Goal: Transaction & Acquisition: Book appointment/travel/reservation

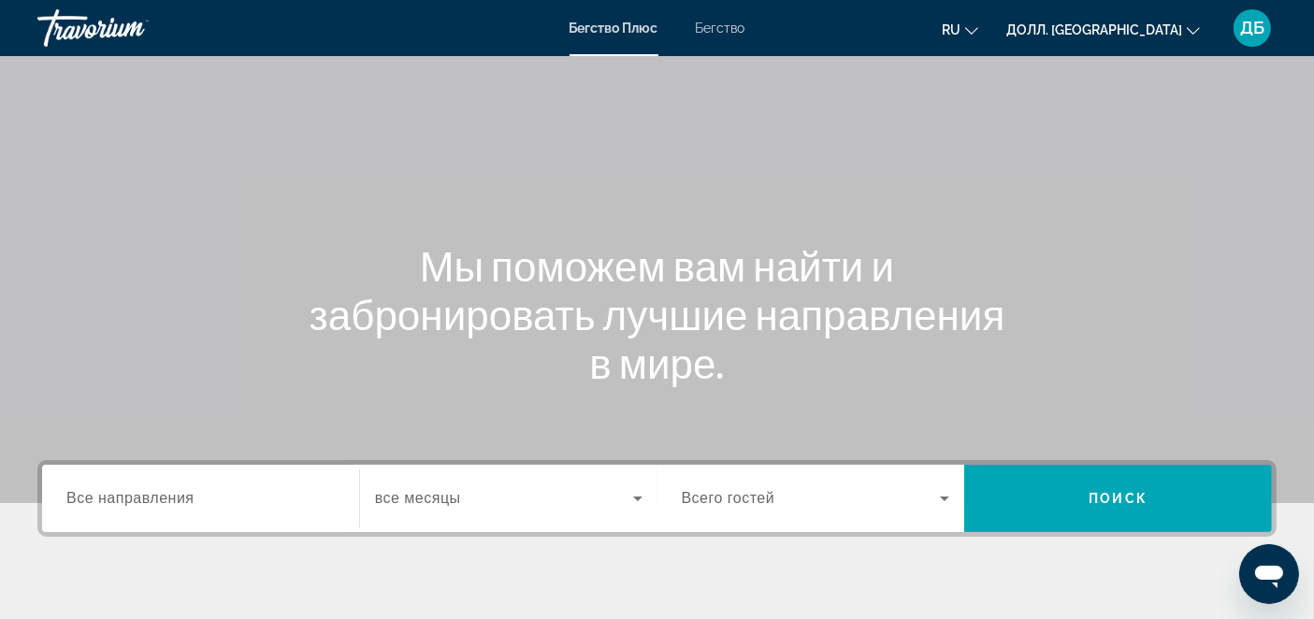
scroll to position [104, 0]
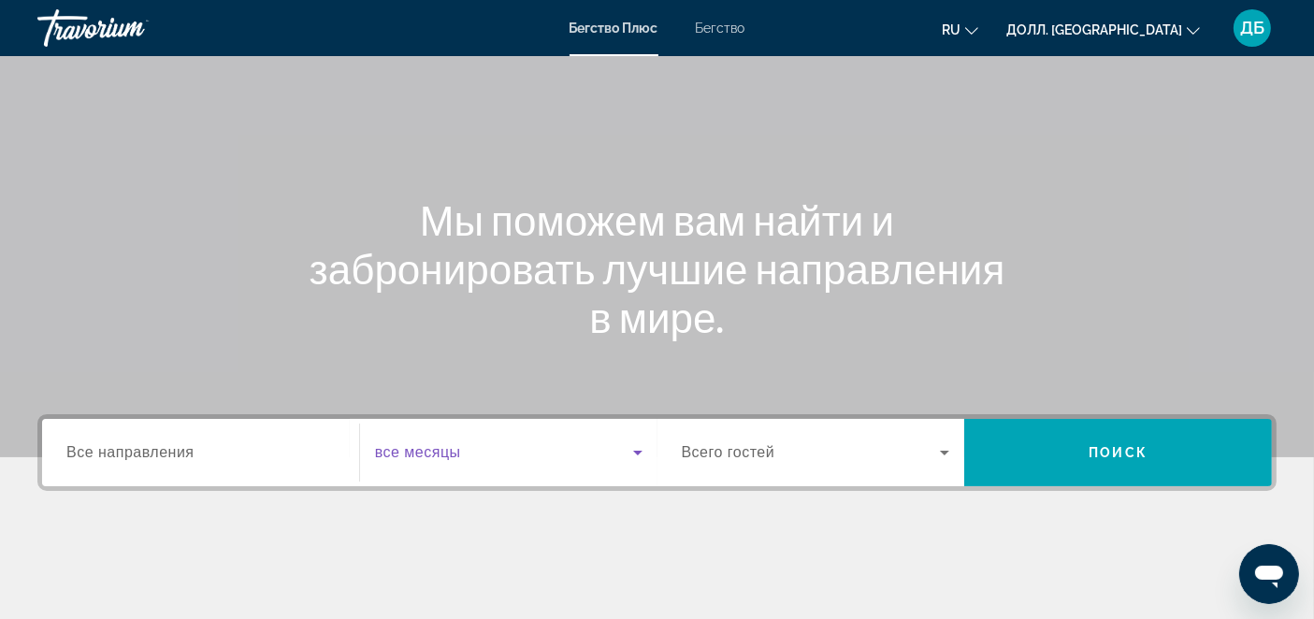
click at [638, 449] on icon "Виджет поиска" at bounding box center [638, 452] width 22 height 22
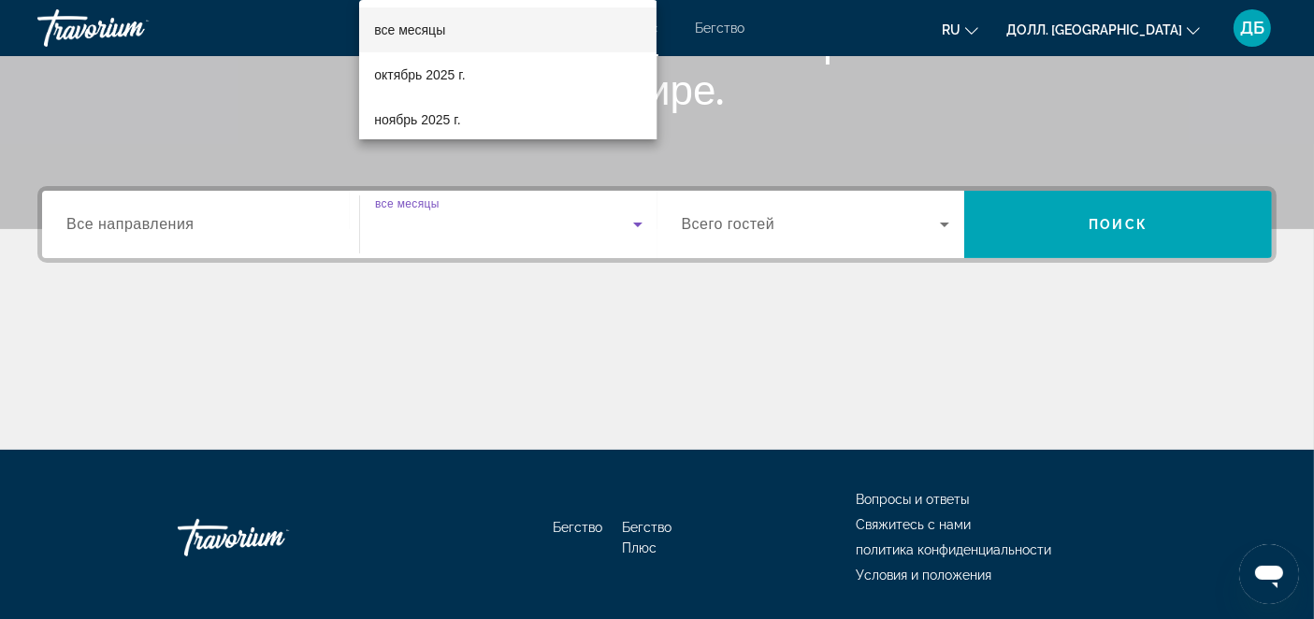
scroll to position [390, 0]
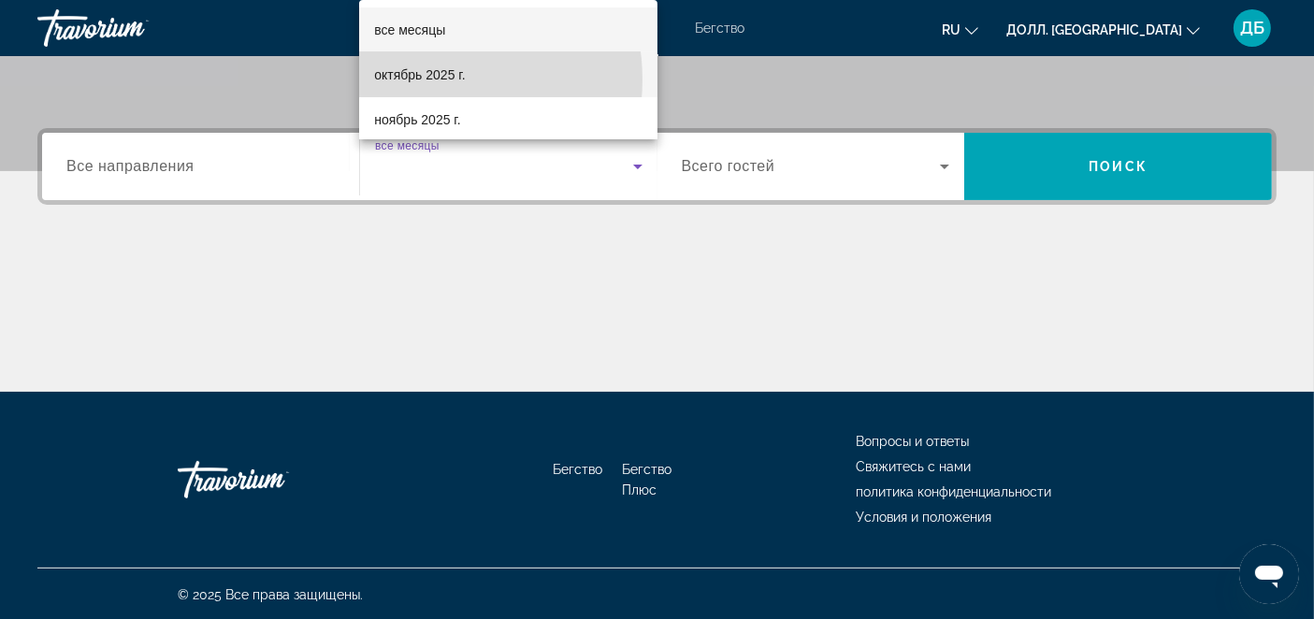
click at [421, 79] on span "октябрь 2025 г." at bounding box center [419, 75] width 91 height 22
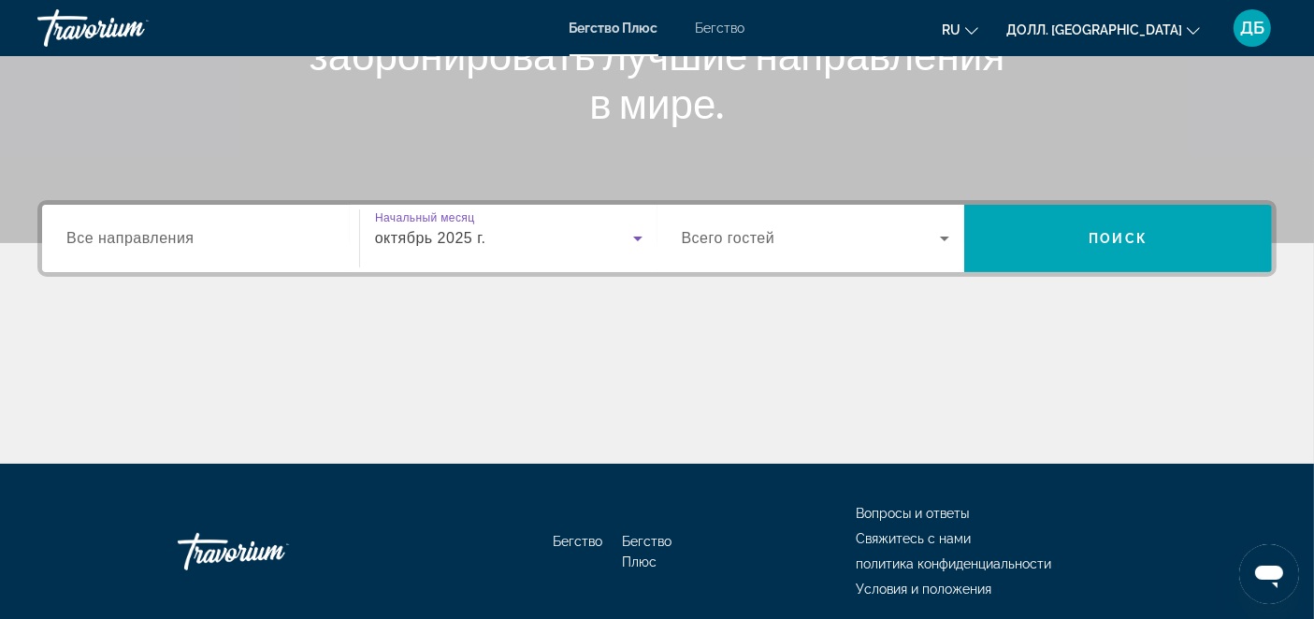
scroll to position [285, 0]
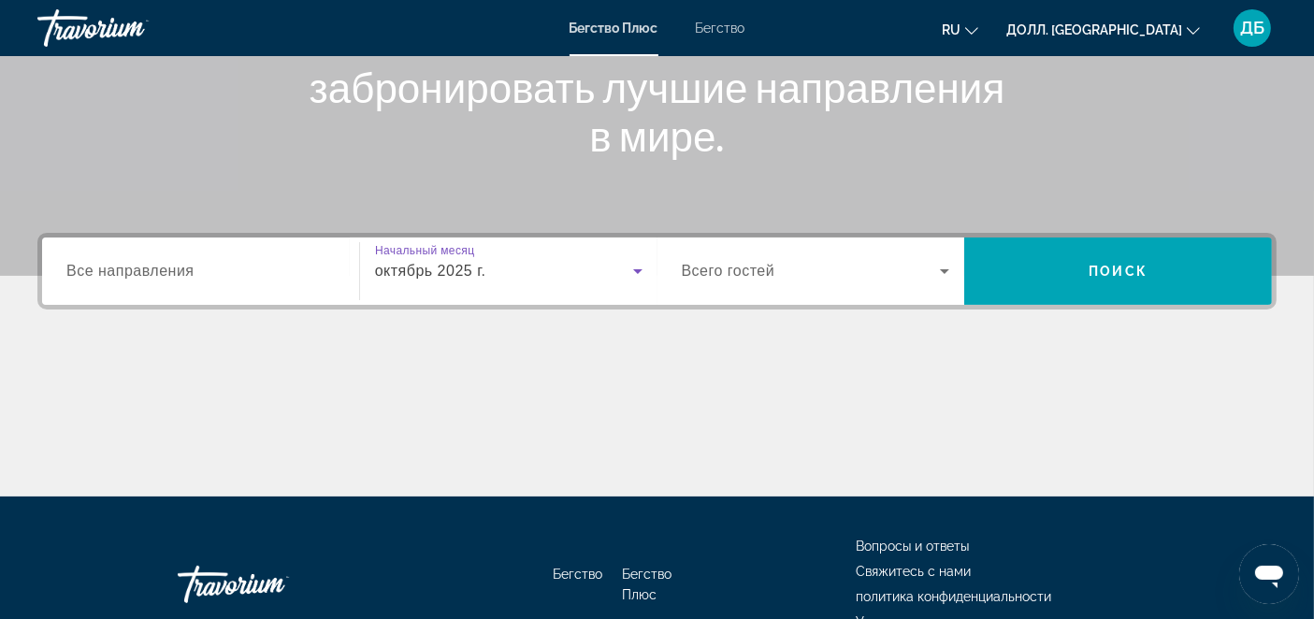
click at [942, 267] on icon "Виджет поиска" at bounding box center [944, 271] width 22 height 22
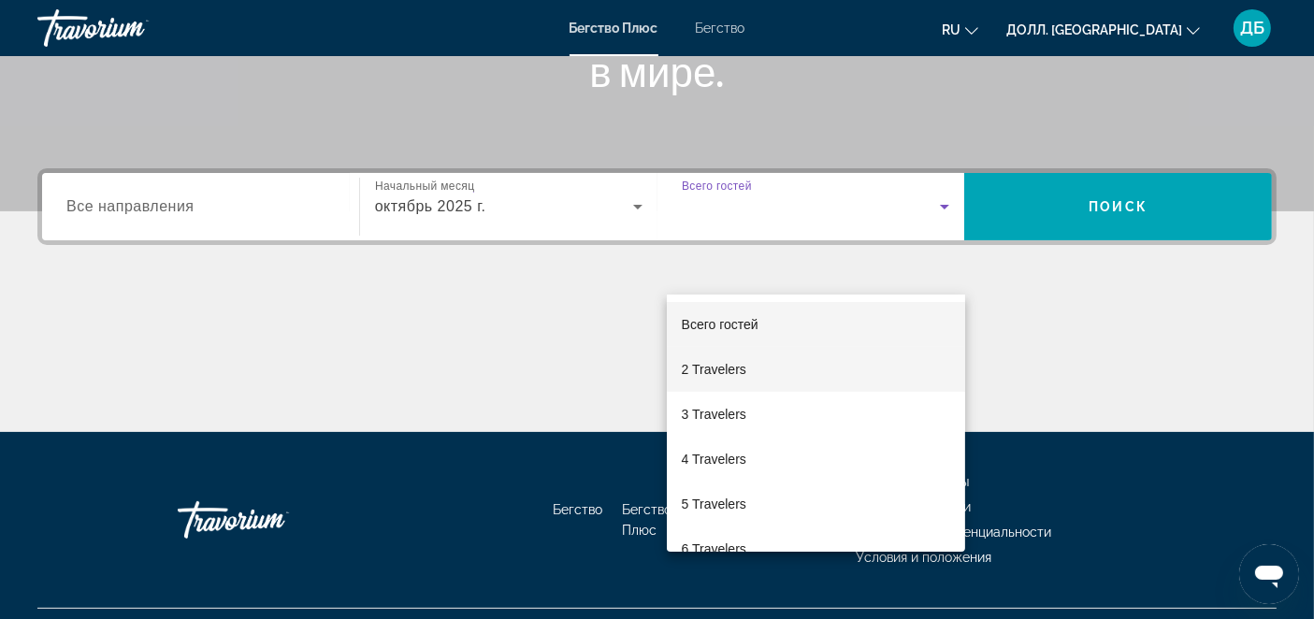
scroll to position [390, 0]
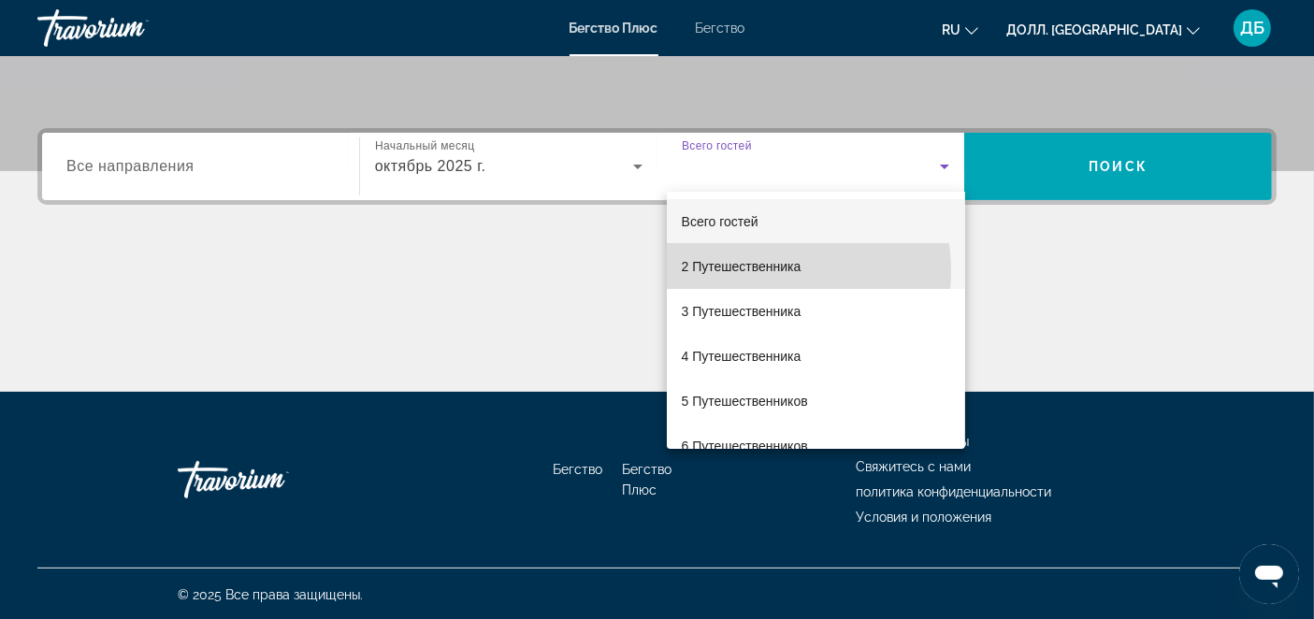
click at [768, 269] on span "2 Путешественника" at bounding box center [742, 266] width 120 height 22
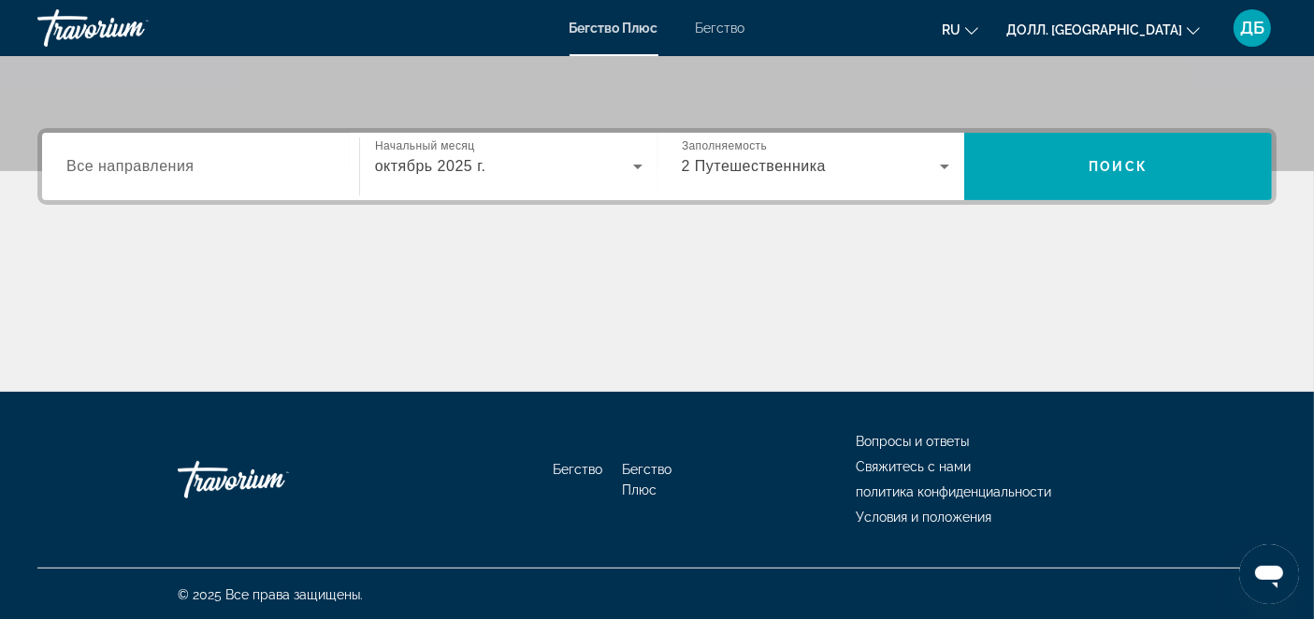
click at [214, 146] on div "Виджет поиска" at bounding box center [200, 166] width 268 height 53
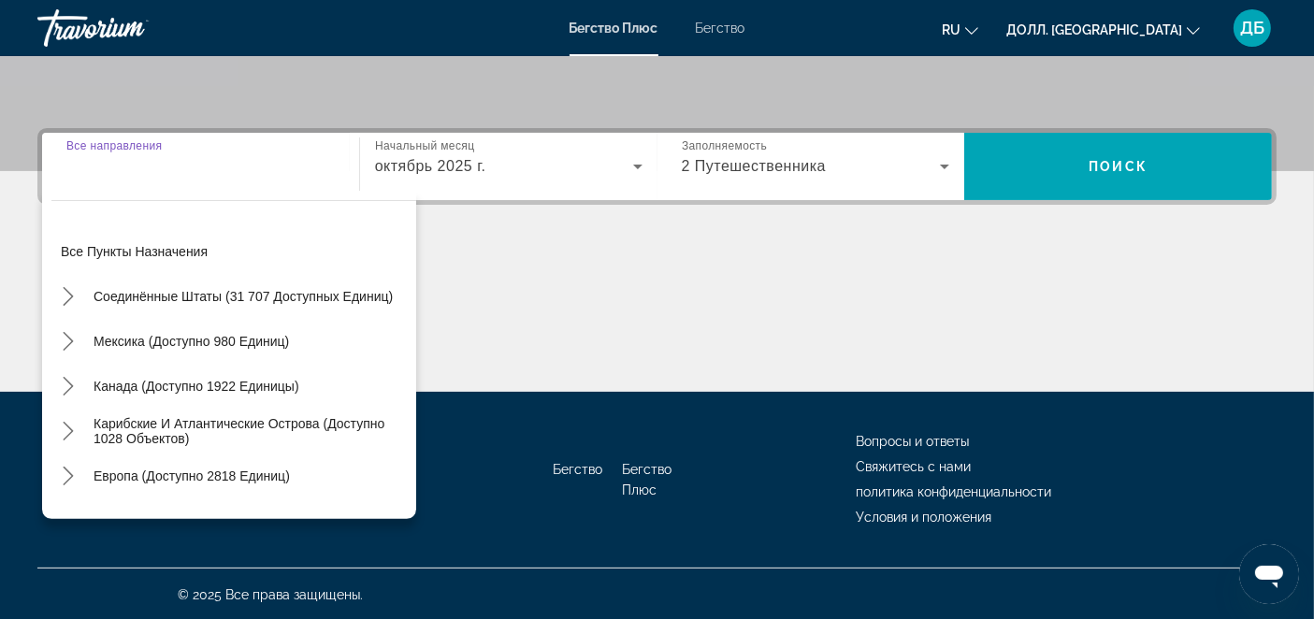
scroll to position [0, 0]
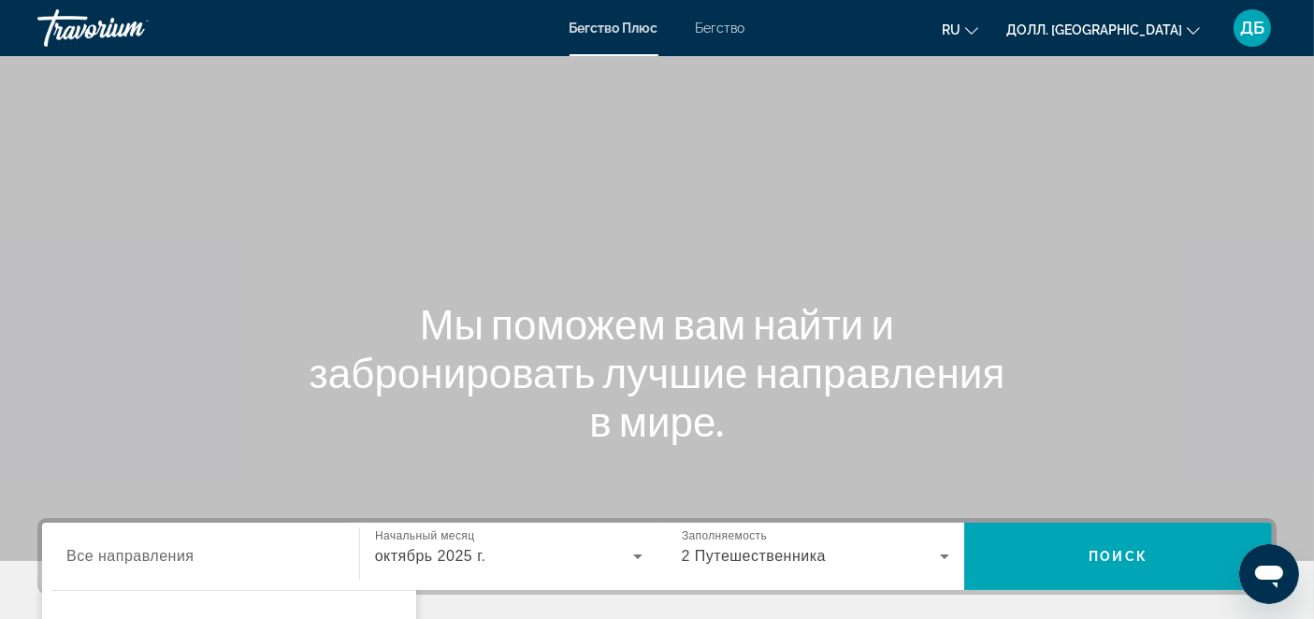
click at [724, 33] on span "Бегство" at bounding box center [721, 28] width 50 height 15
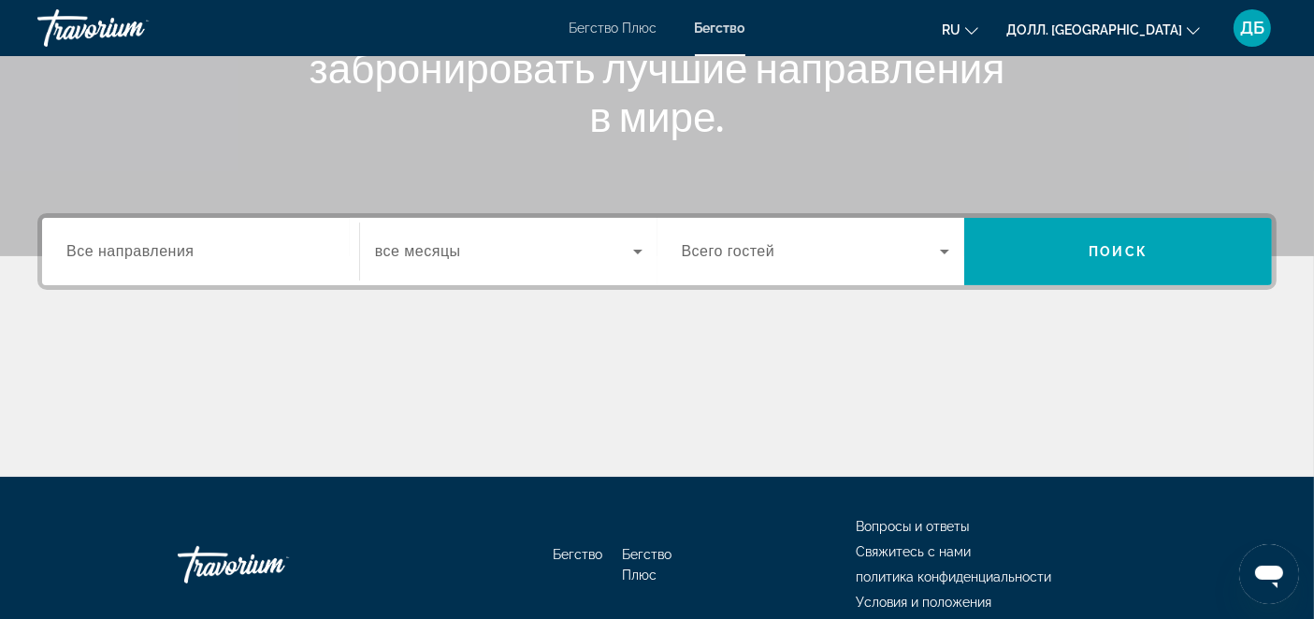
scroll to position [311, 0]
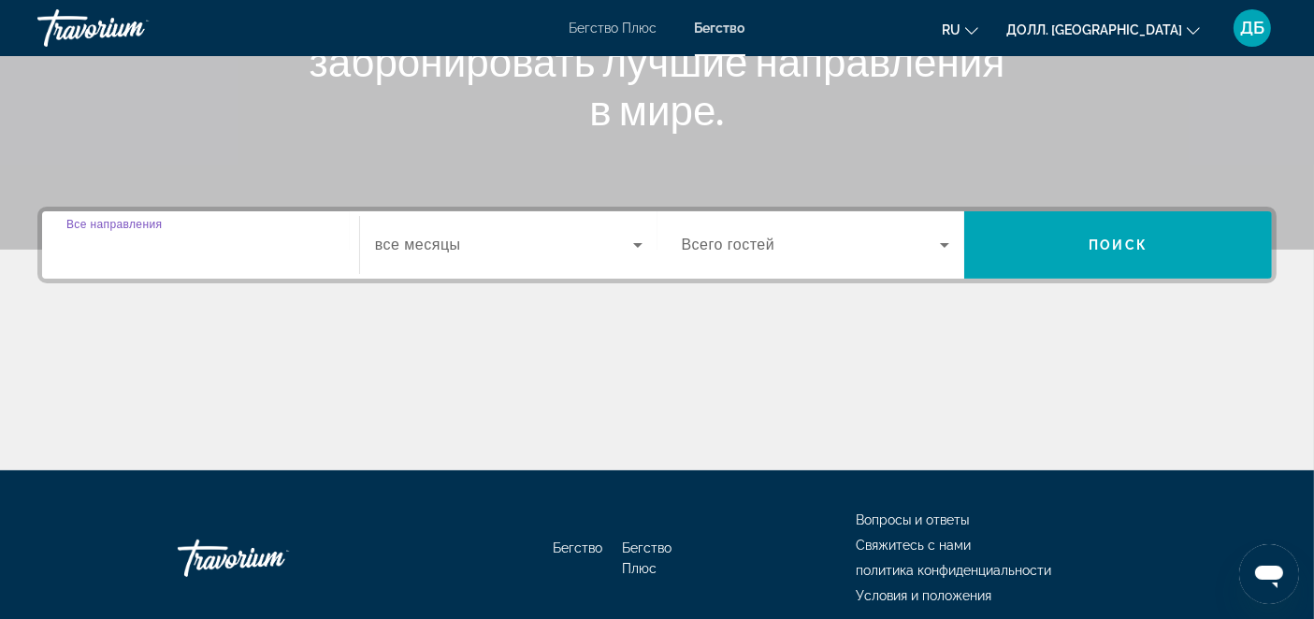
click at [245, 236] on input "Пункт назначения Все направления" at bounding box center [200, 246] width 268 height 22
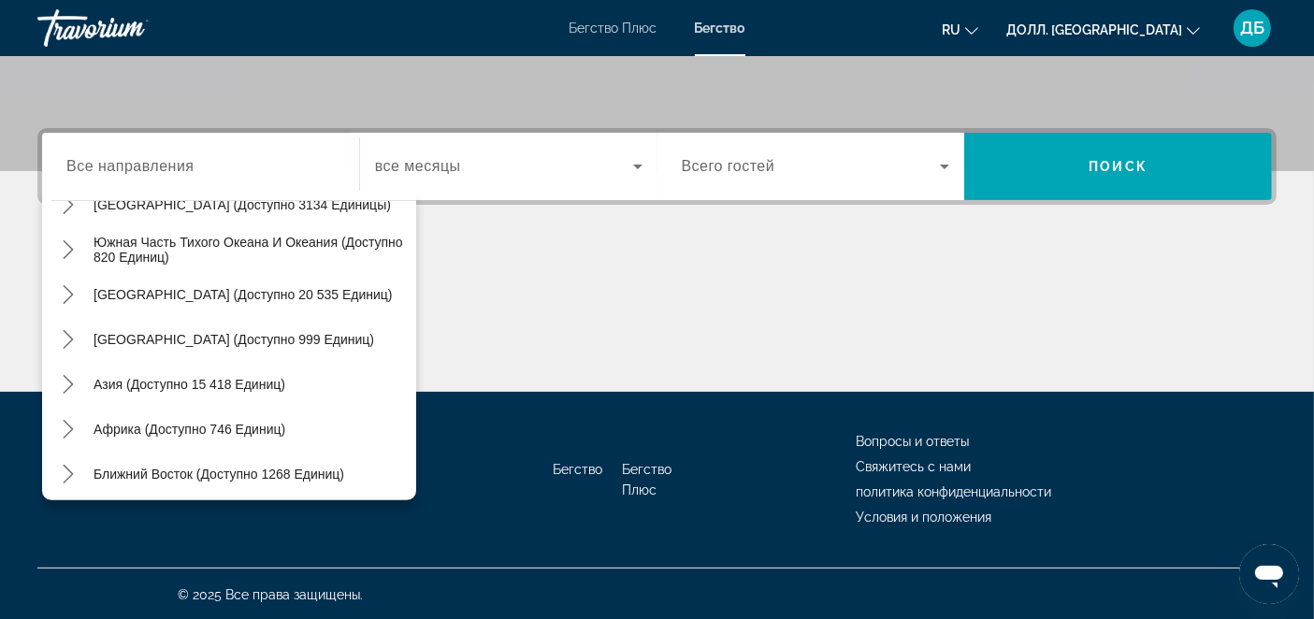
scroll to position [302, 0]
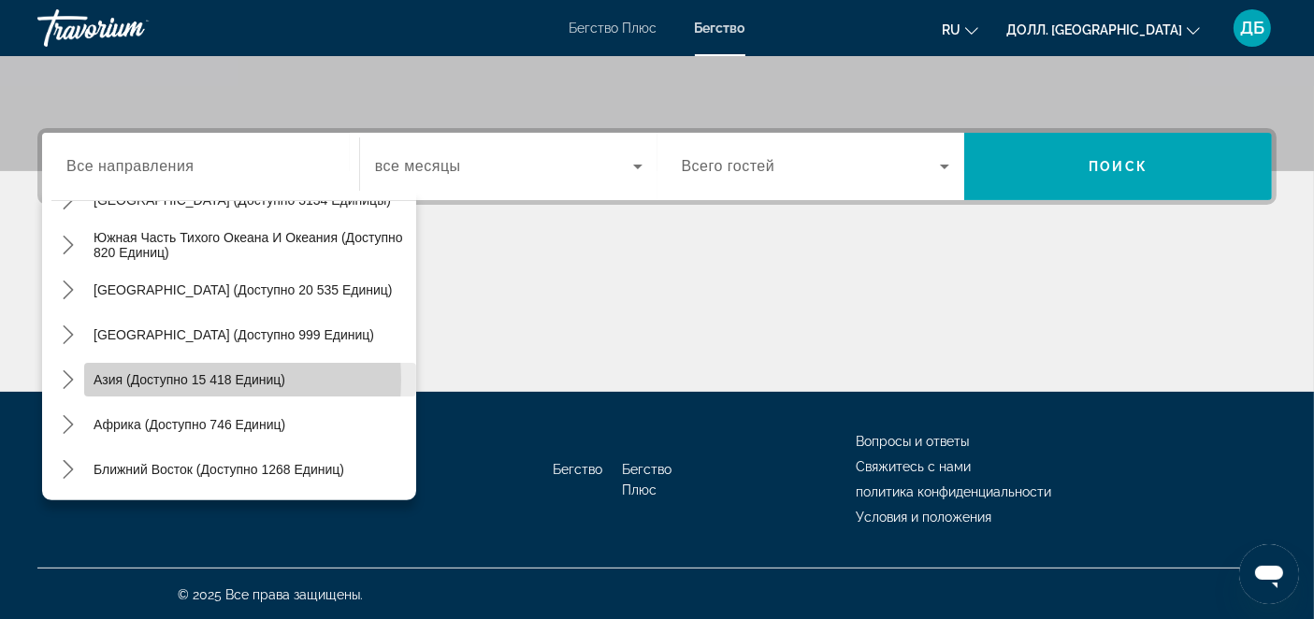
click at [181, 378] on span "Азия (доступно 15 418 единиц)" at bounding box center [190, 379] width 192 height 15
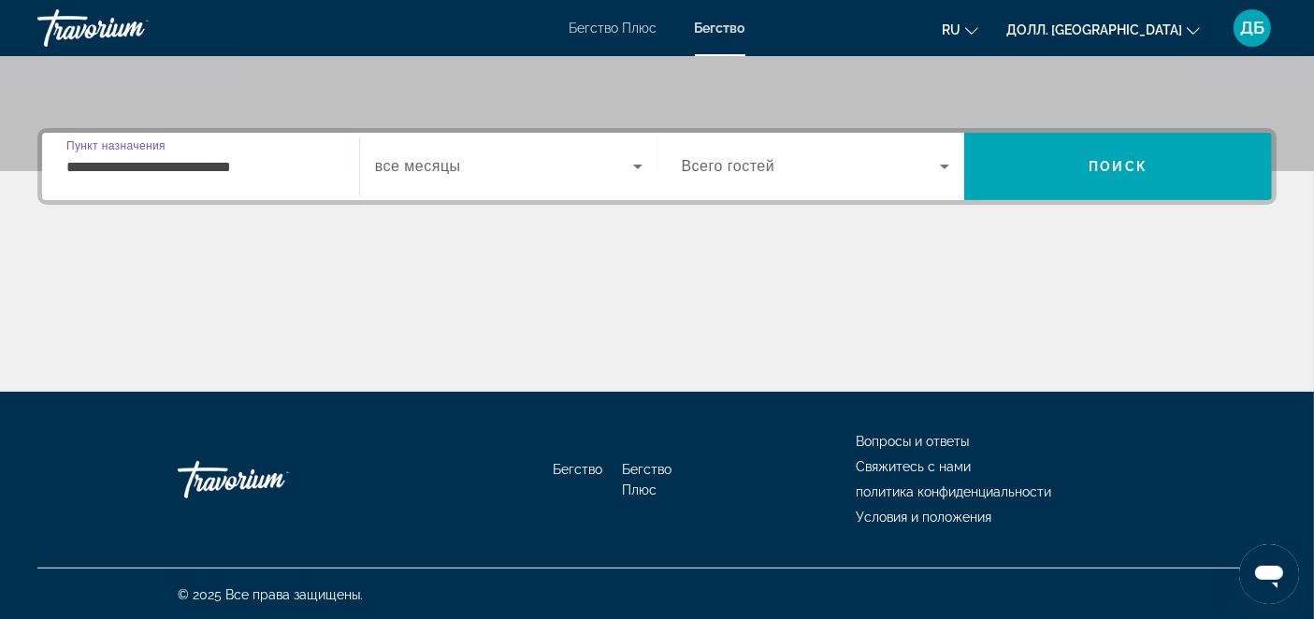
click at [272, 169] on input "**********" at bounding box center [200, 167] width 268 height 22
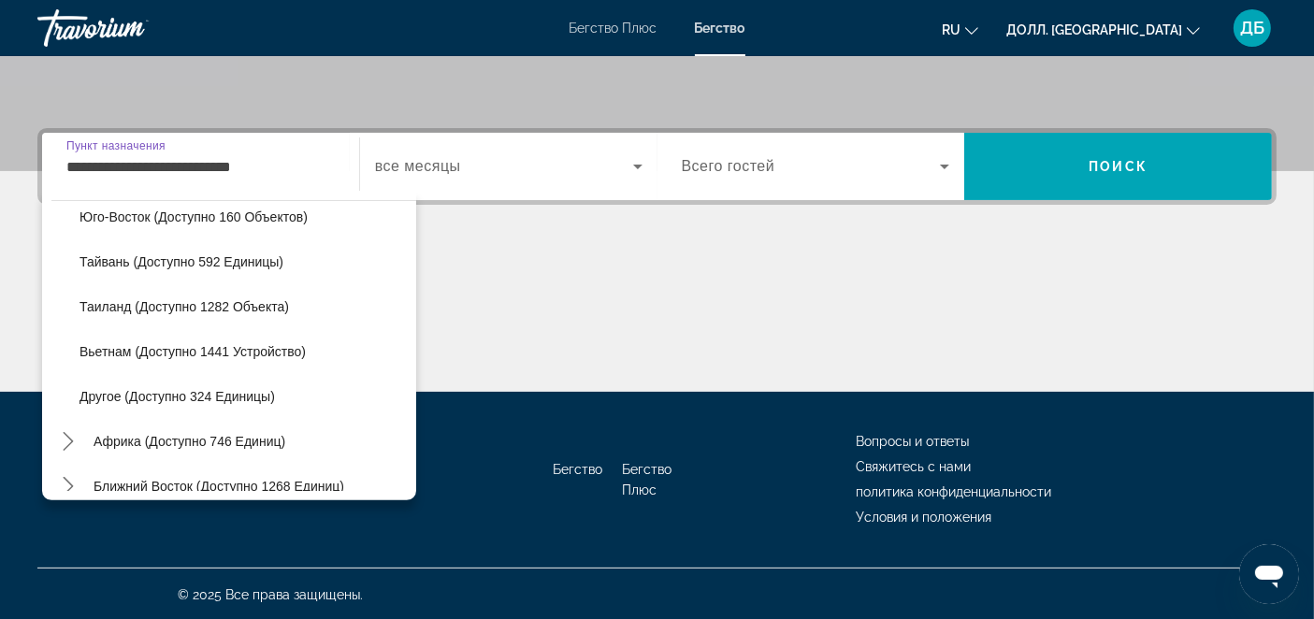
scroll to position [975, 0]
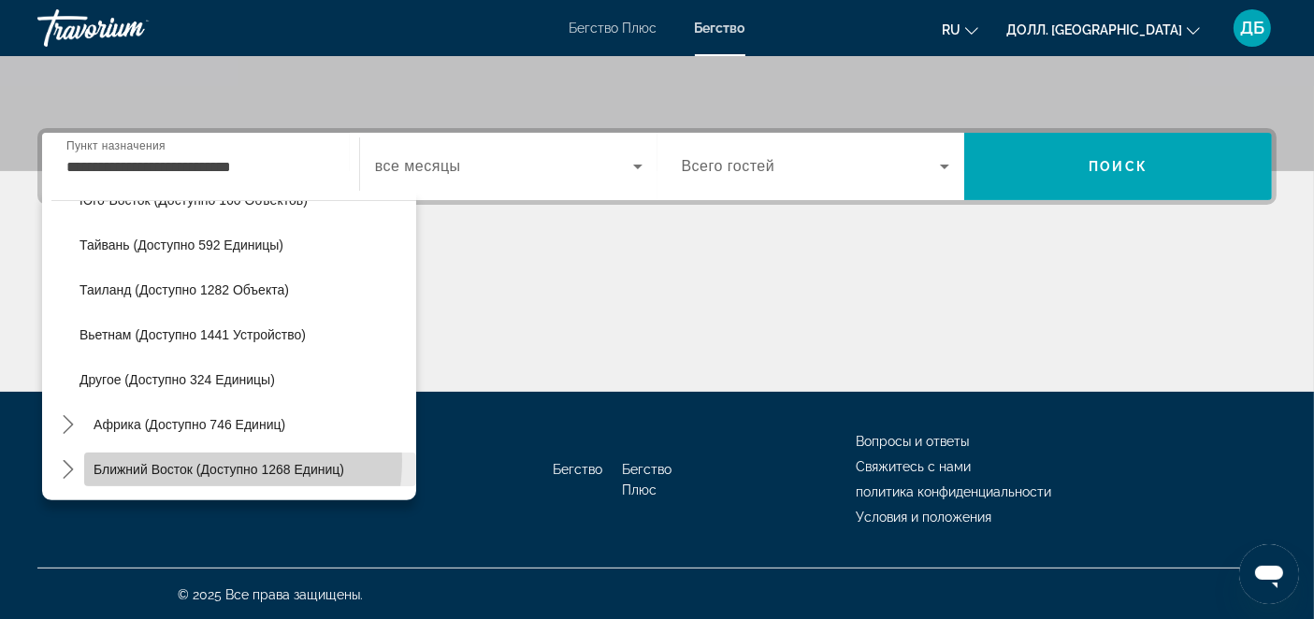
click at [211, 459] on span "Выберите пункт назначения: Ближний Восток (доступно 1268 единиц)" at bounding box center [250, 469] width 332 height 45
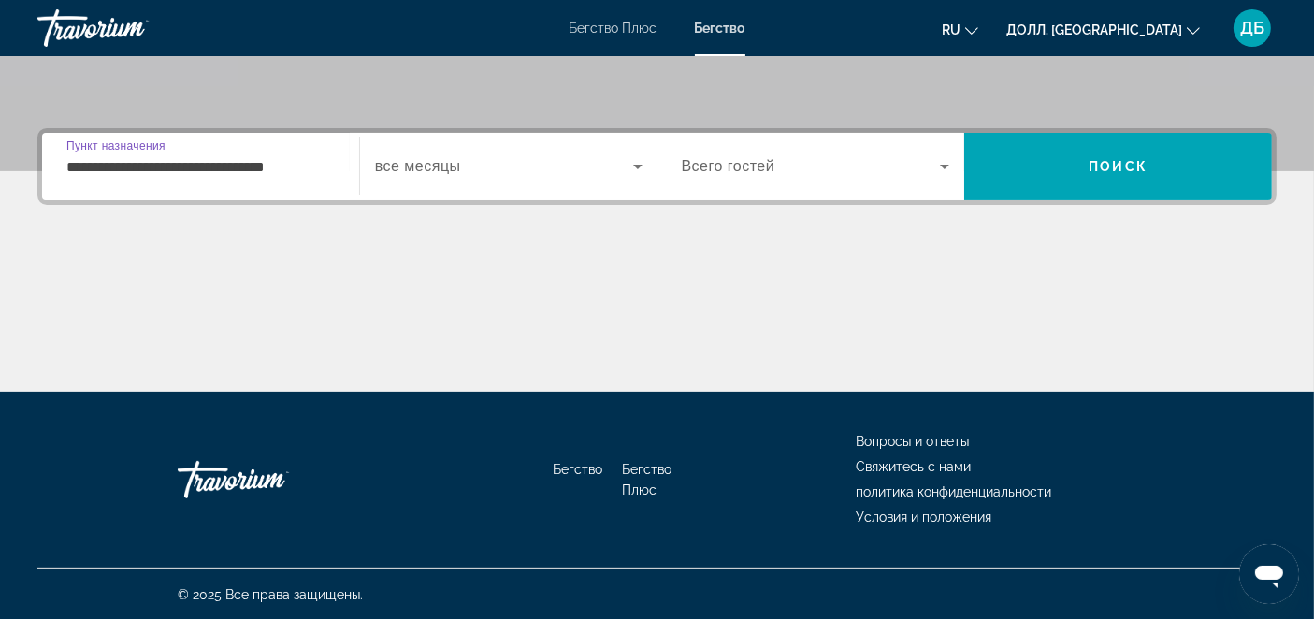
click at [325, 163] on input "**********" at bounding box center [200, 167] width 268 height 22
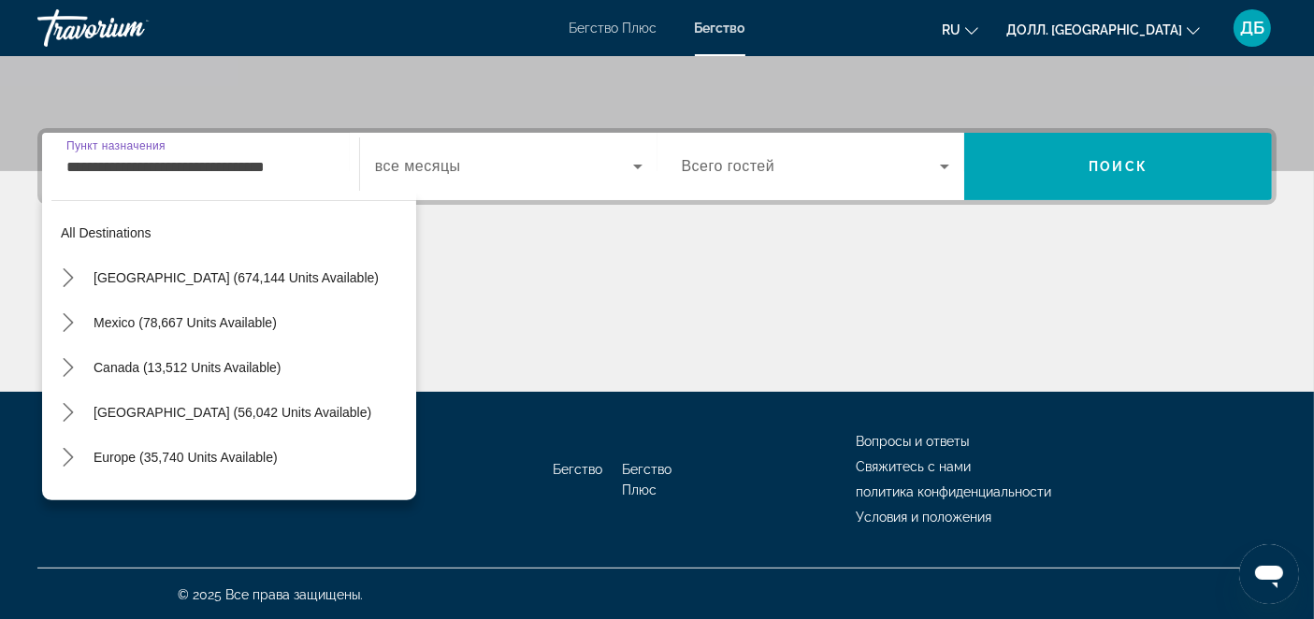
scroll to position [1098, 0]
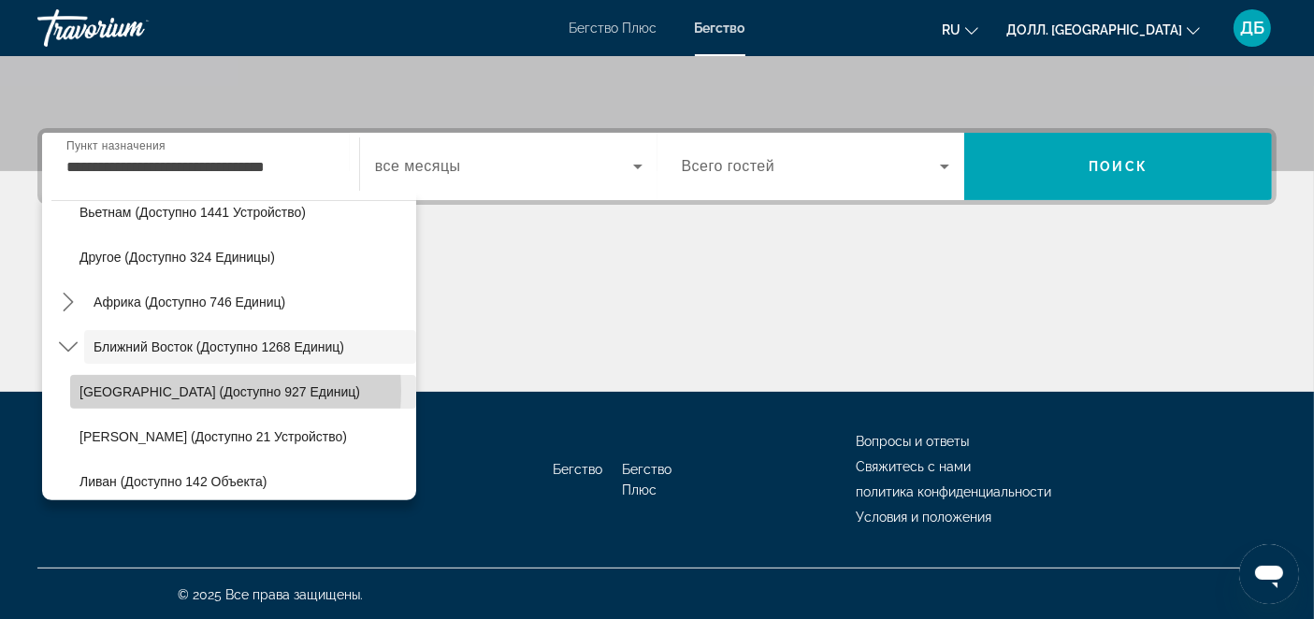
click at [184, 389] on span "[GEOGRAPHIC_DATA] (доступно 927 единиц)" at bounding box center [219, 391] width 281 height 15
type input "**********"
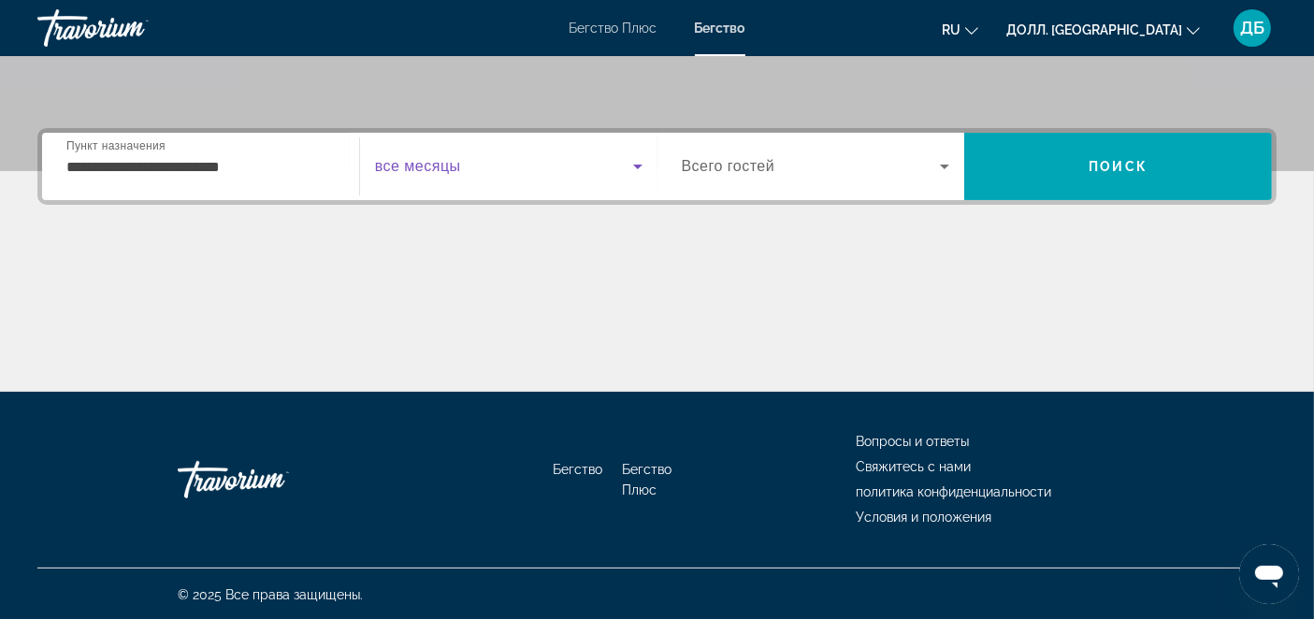
click at [638, 167] on icon "Виджет поиска" at bounding box center [638, 166] width 22 height 22
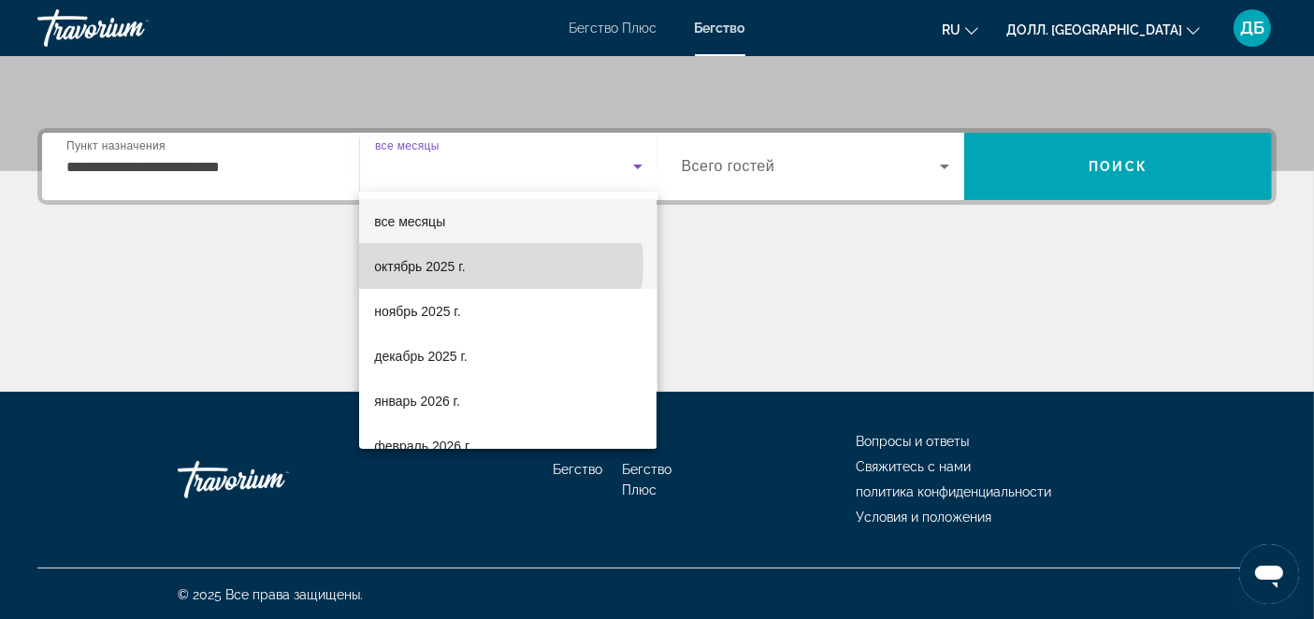
click at [491, 265] on mat-option "октябрь 2025 г." at bounding box center [507, 266] width 297 height 45
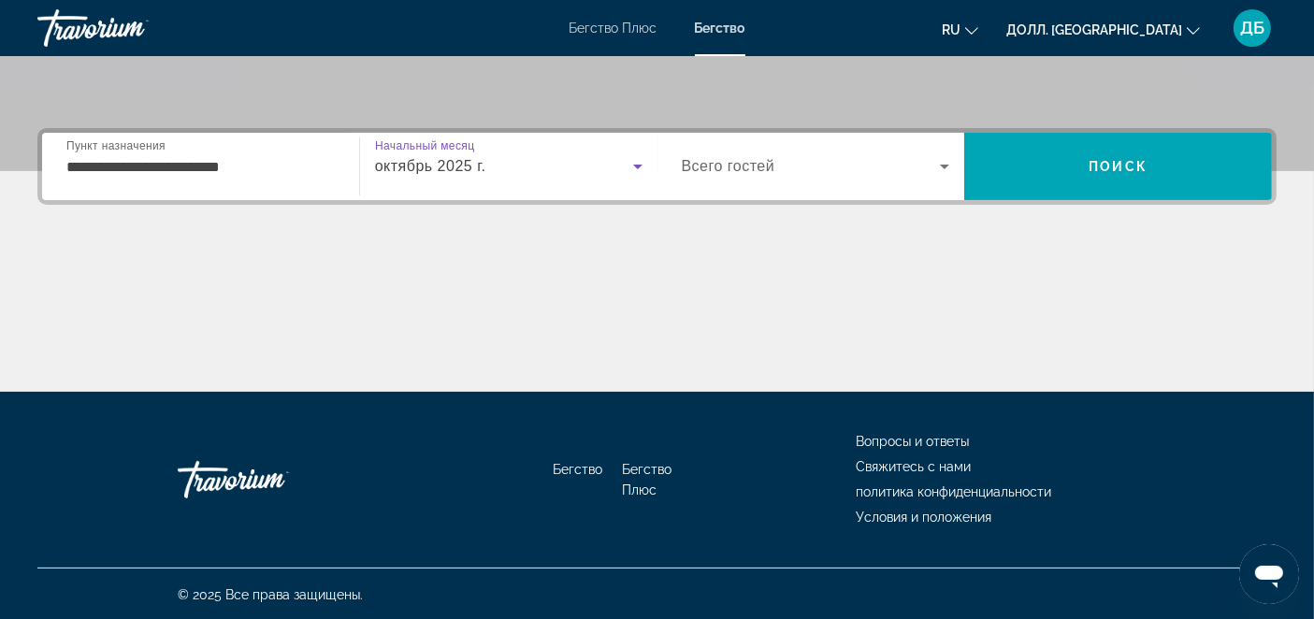
click at [941, 166] on icon "Виджет поиска" at bounding box center [944, 166] width 22 height 22
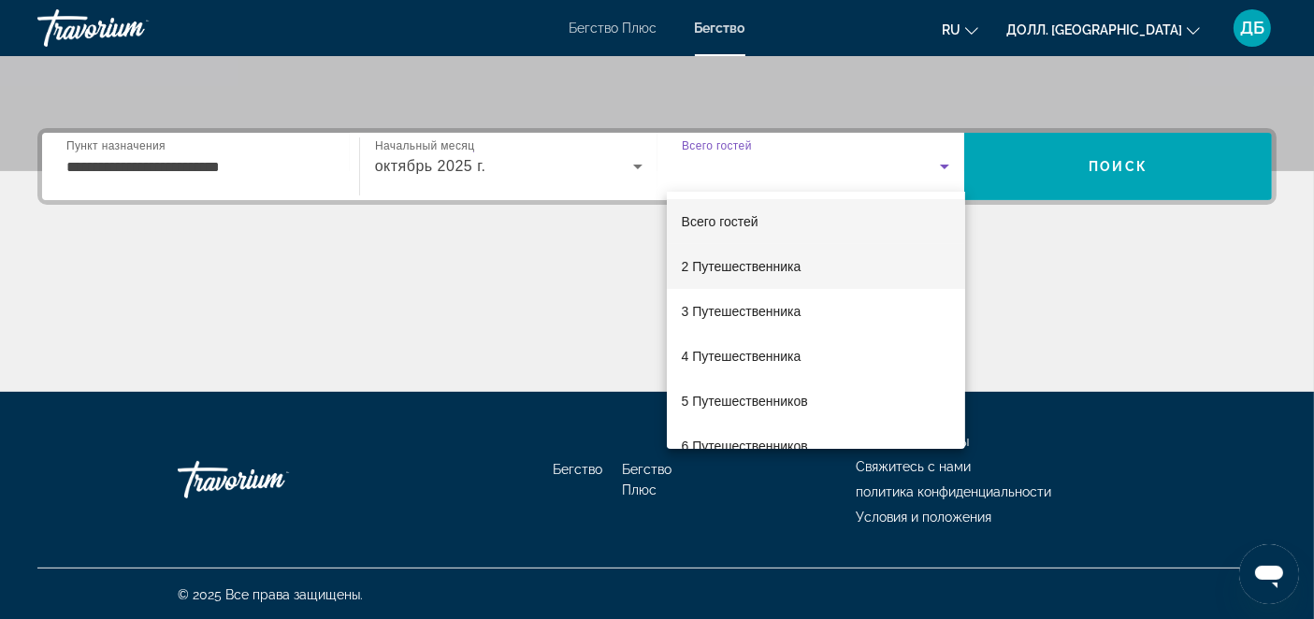
click at [767, 263] on span "2 Путешественника" at bounding box center [742, 266] width 120 height 22
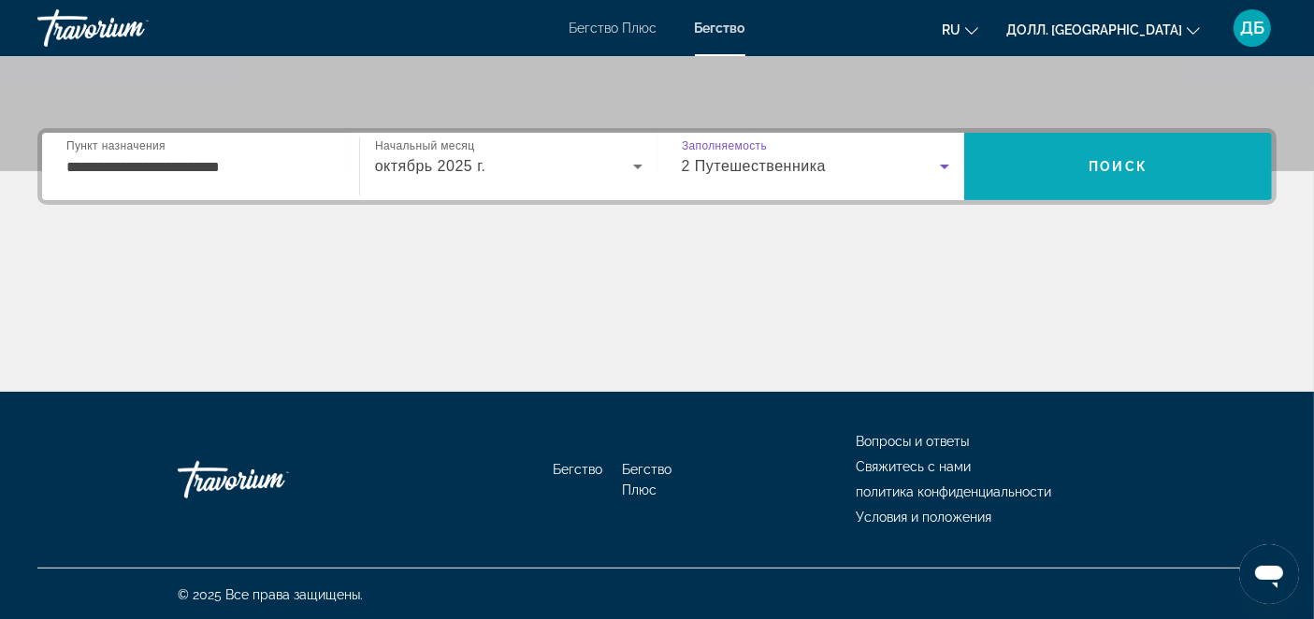
click at [1091, 167] on span "Поиск" at bounding box center [1118, 166] width 59 height 15
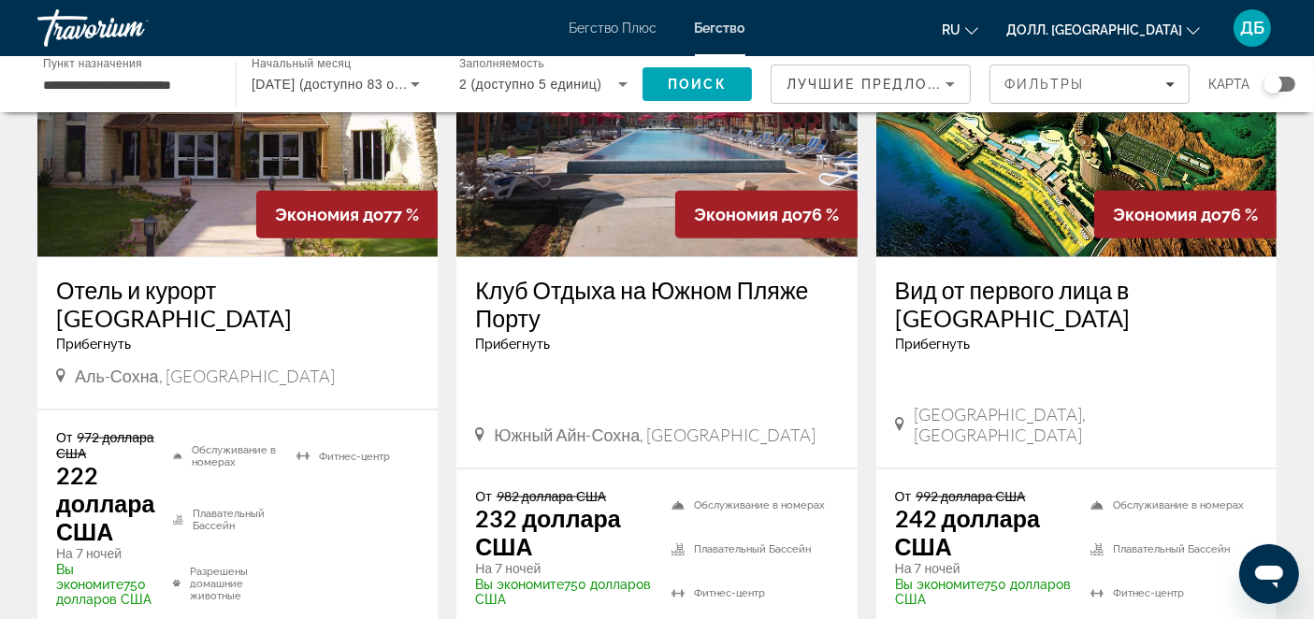
scroll to position [2493, 0]
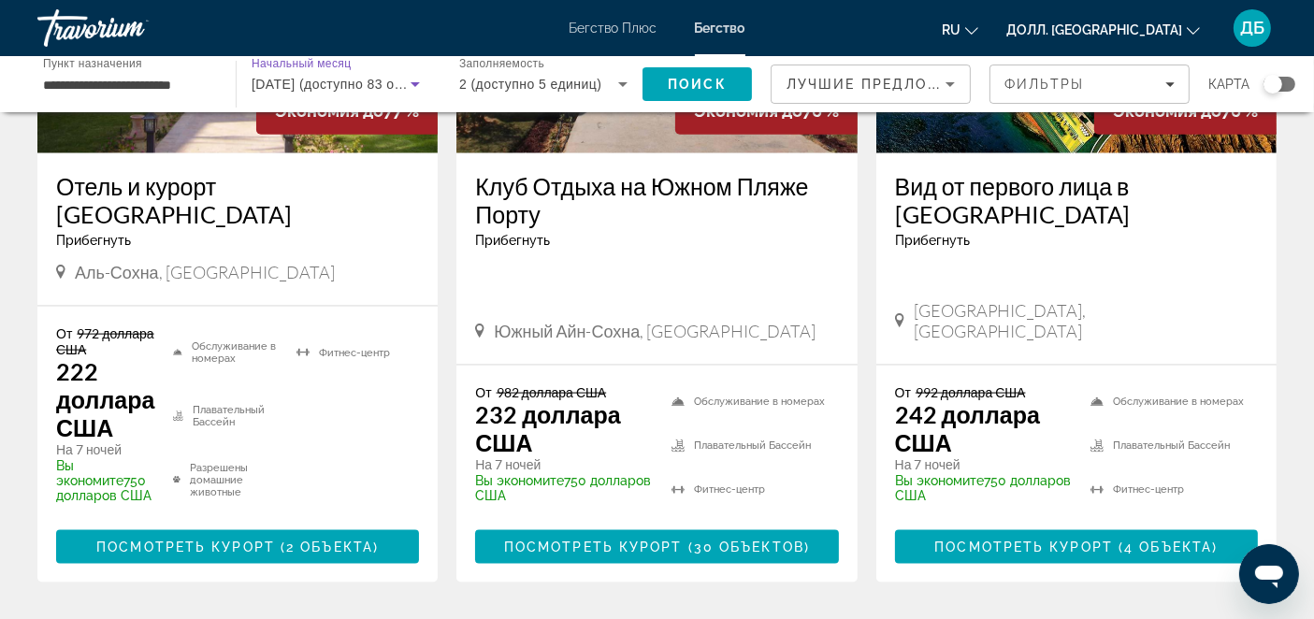
click at [412, 83] on icon "Виджет поиска" at bounding box center [415, 84] width 9 height 5
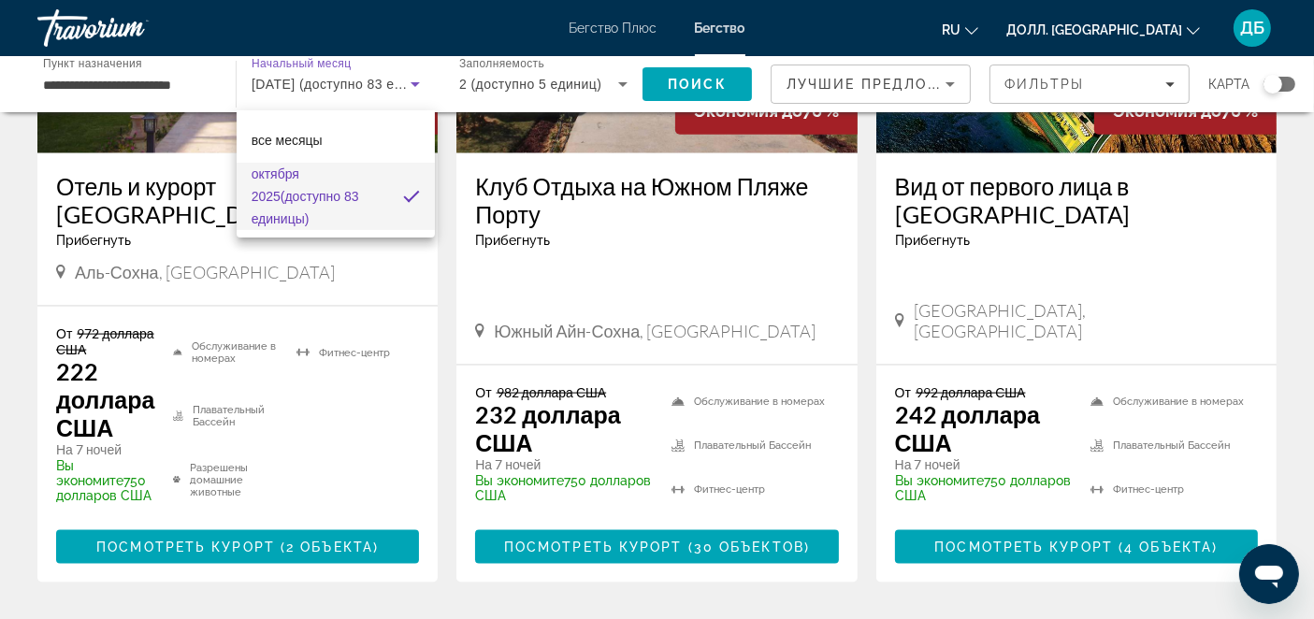
click at [952, 86] on div at bounding box center [657, 309] width 1314 height 619
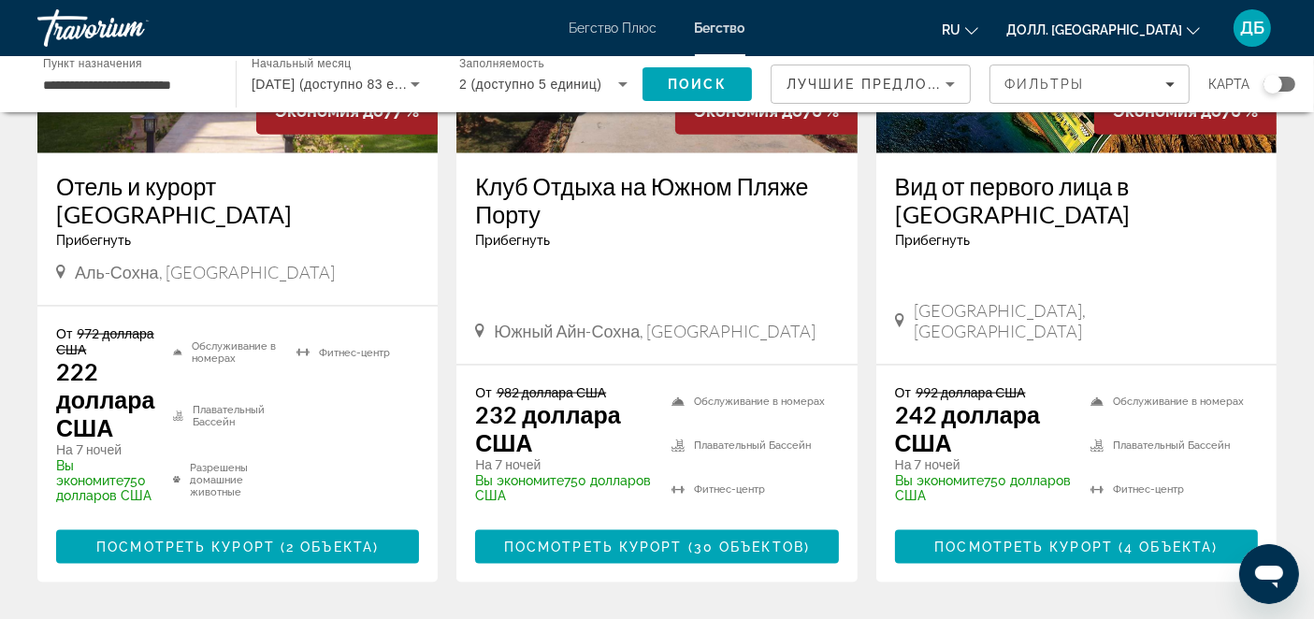
click at [947, 80] on icon "Сортировать по" at bounding box center [950, 84] width 22 height 22
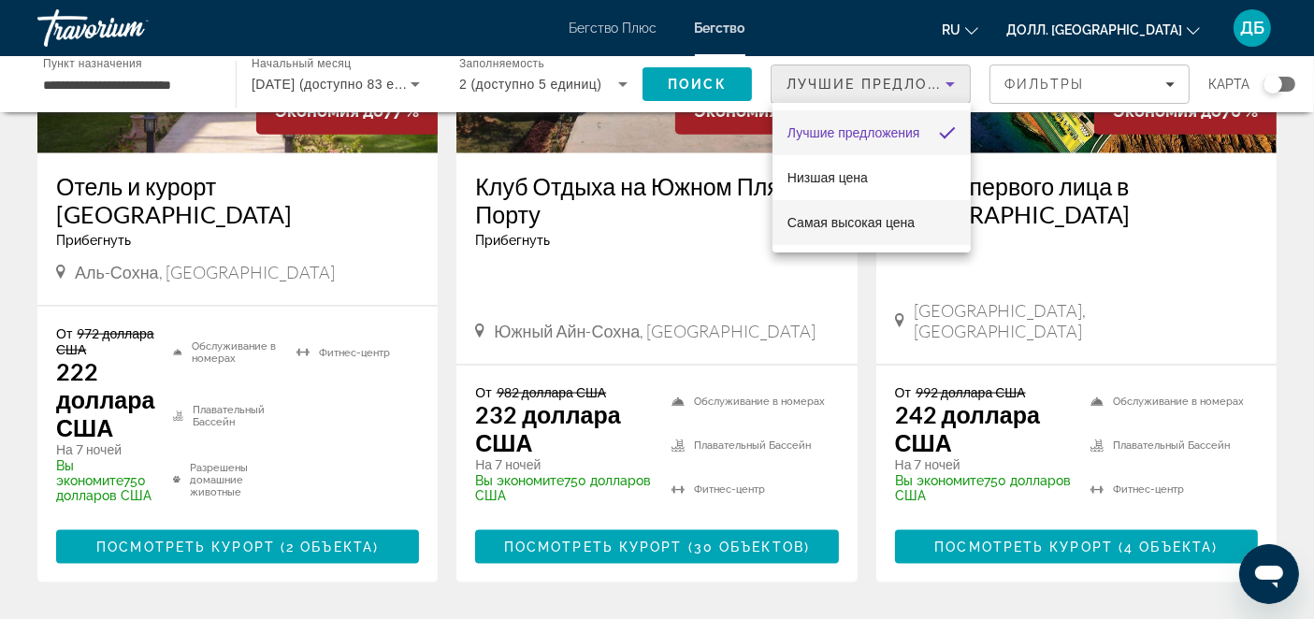
click at [873, 219] on span "Самая высокая цена" at bounding box center [850, 222] width 127 height 15
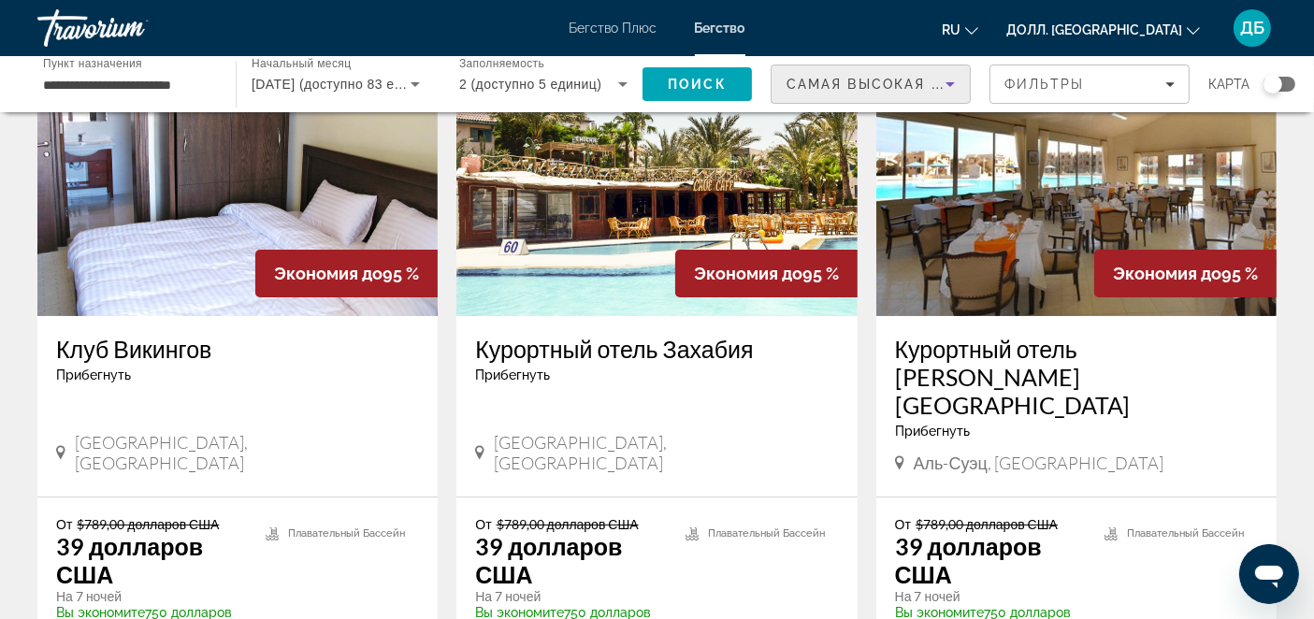
scroll to position [208, 0]
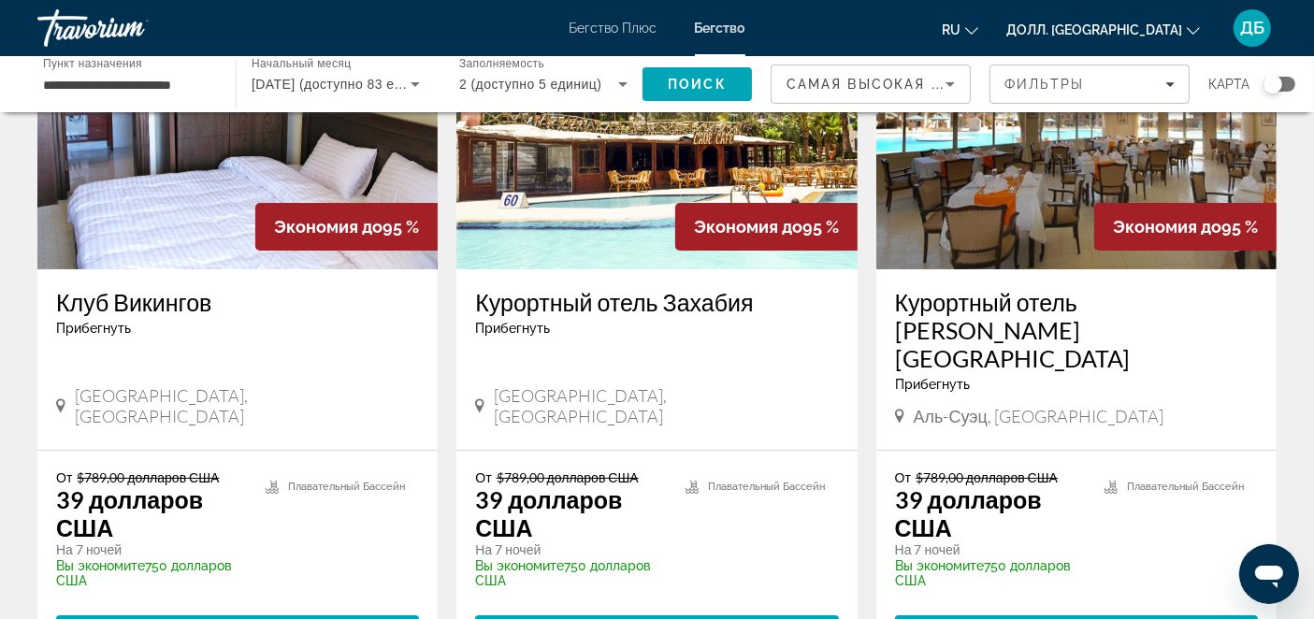
click at [153, 202] on img "Основное содержание" at bounding box center [237, 119] width 400 height 299
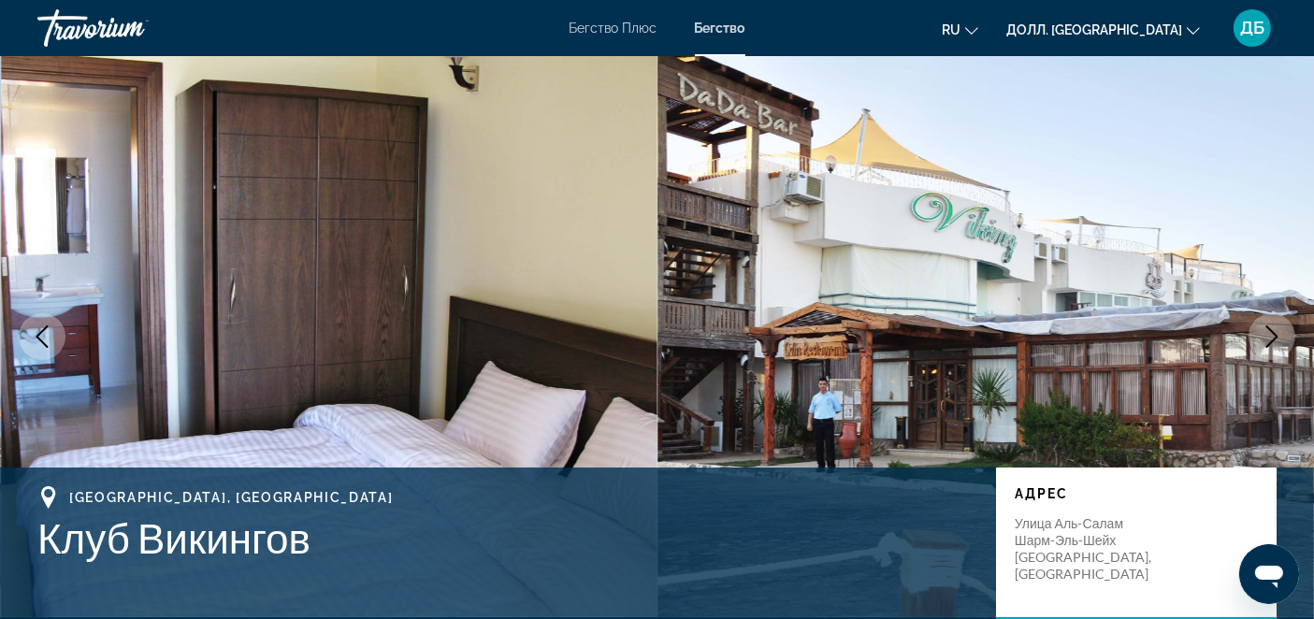
click at [978, 30] on icon "Изменить язык" at bounding box center [971, 30] width 13 height 13
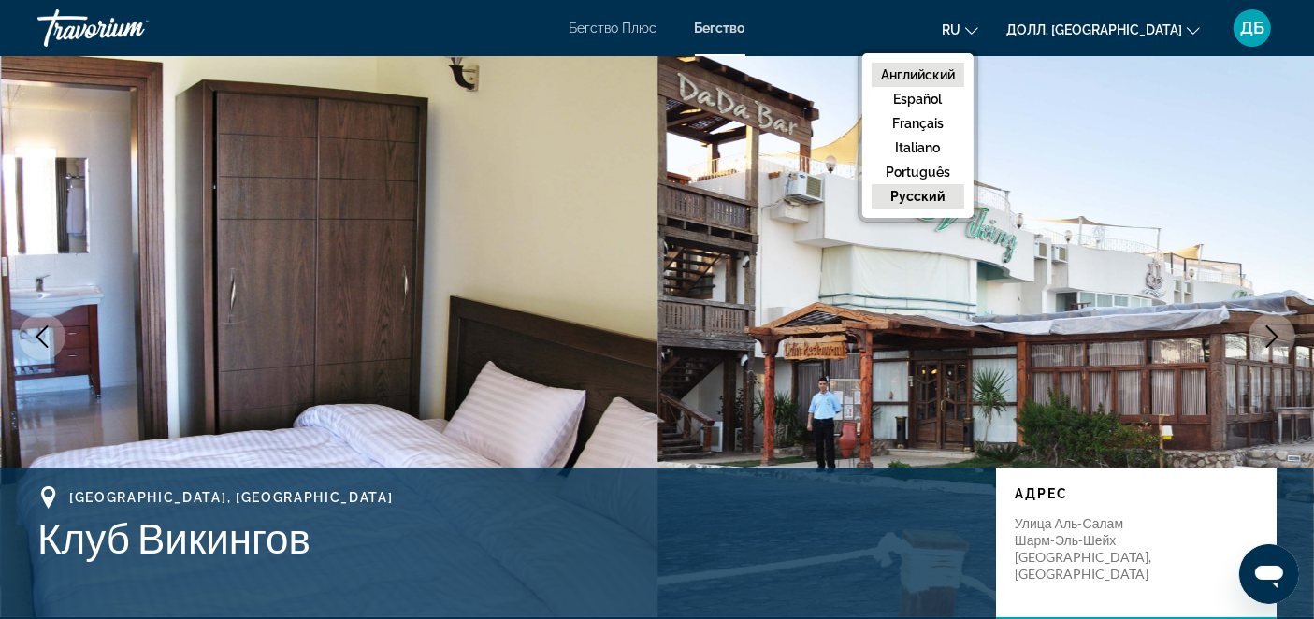
click at [964, 72] on button "Английский" at bounding box center [918, 75] width 93 height 24
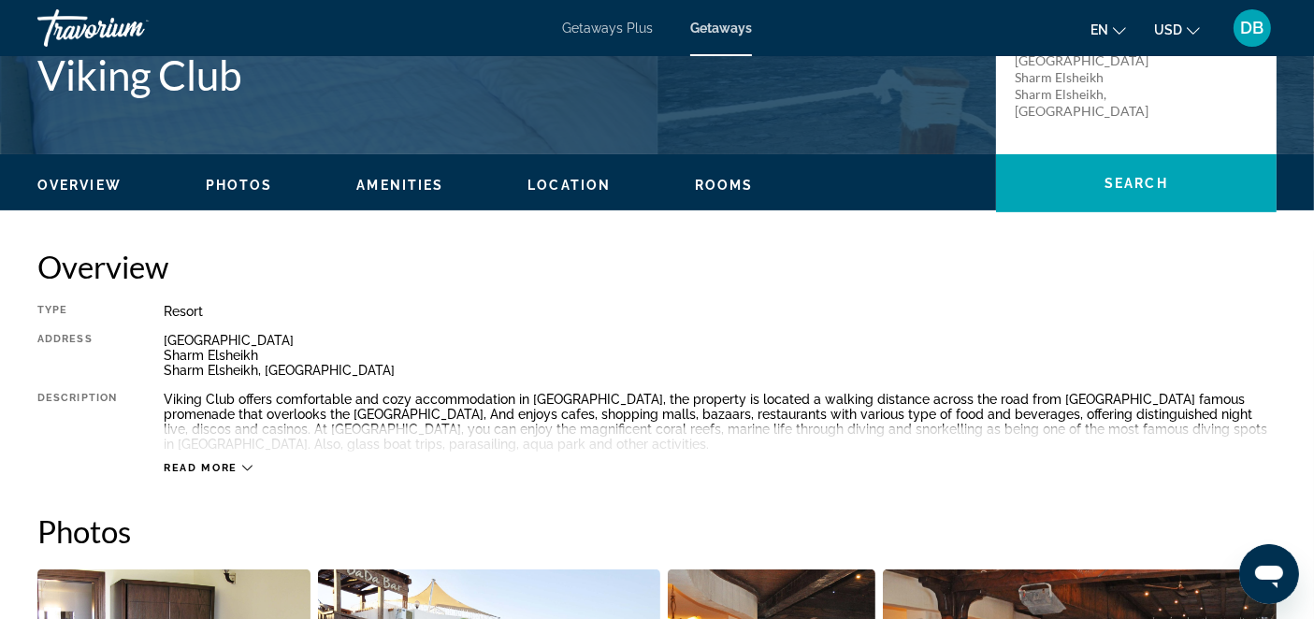
scroll to position [458, 0]
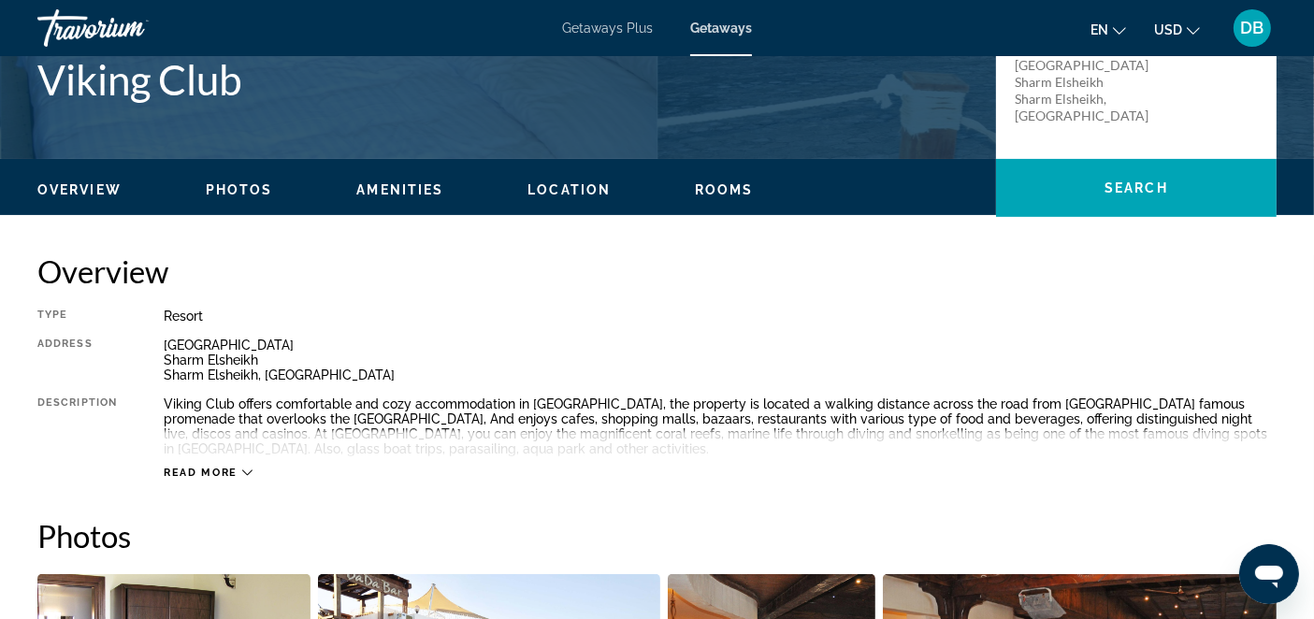
click at [242, 469] on icon "Main content" at bounding box center [247, 473] width 10 height 10
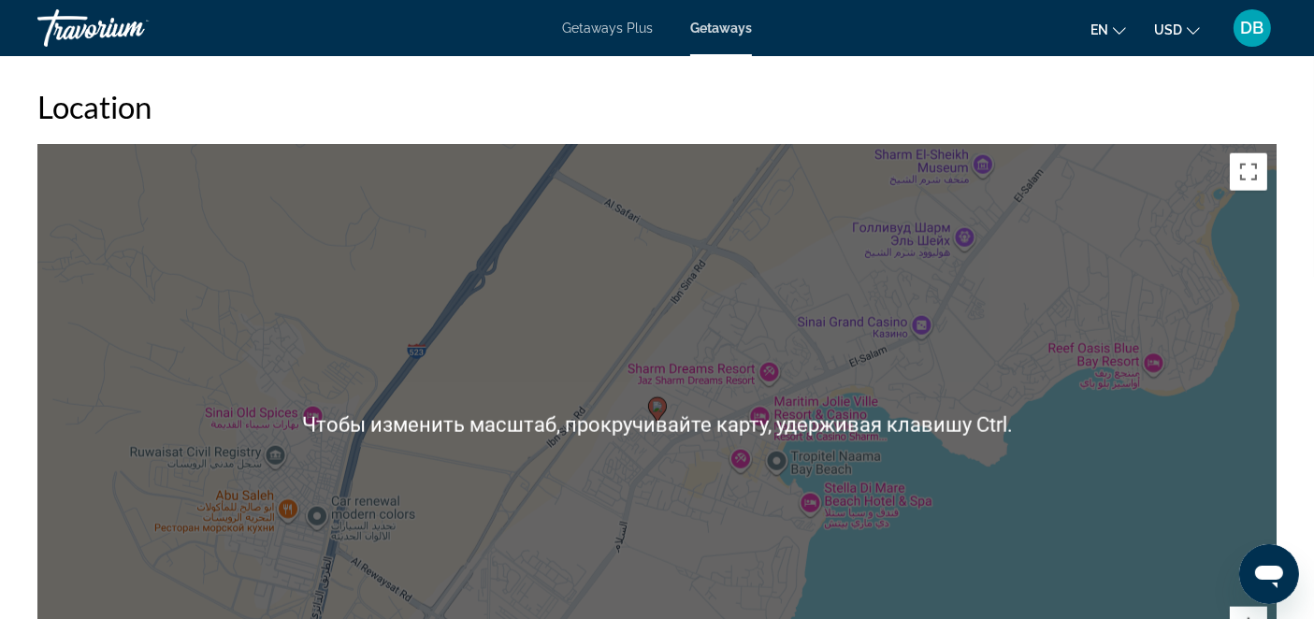
scroll to position [2204, 0]
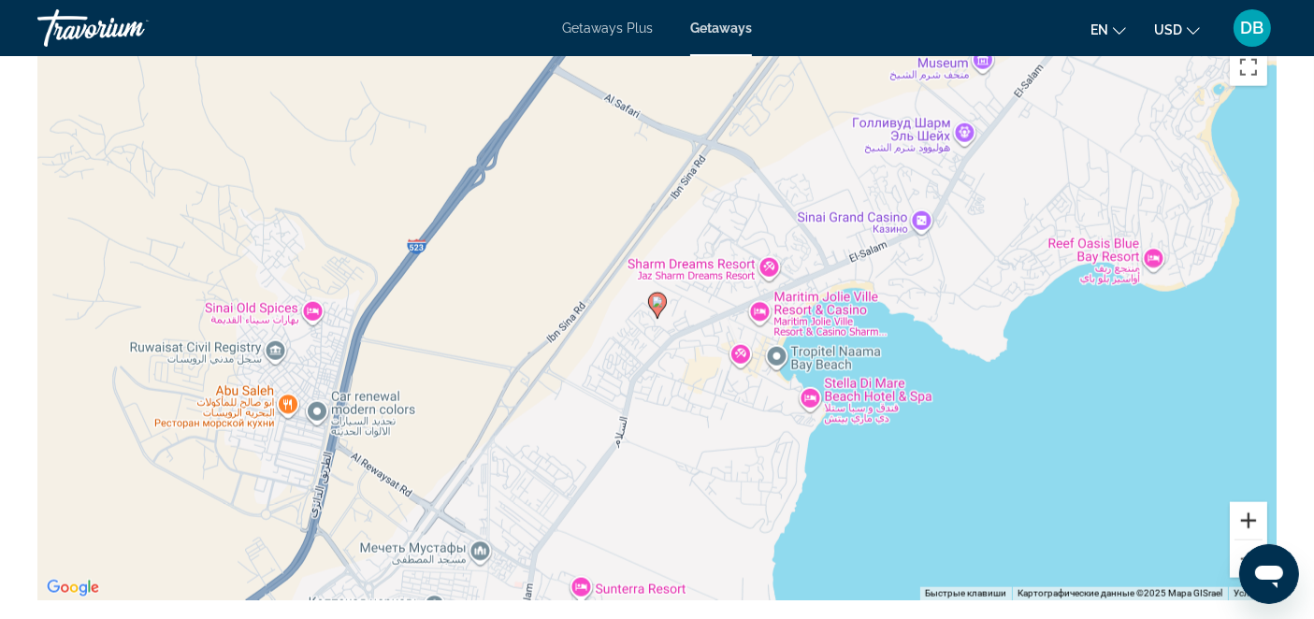
click at [1249, 513] on button "Увеличить" at bounding box center [1248, 520] width 37 height 37
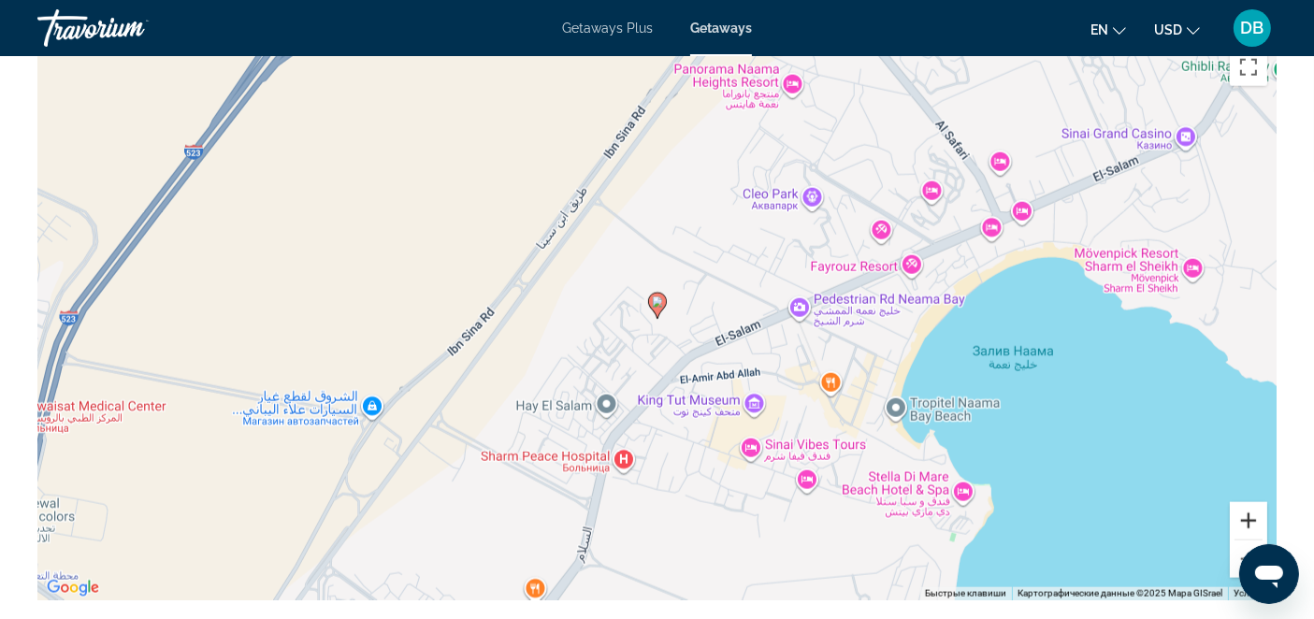
click at [1262, 515] on button "Увеличить" at bounding box center [1248, 520] width 37 height 37
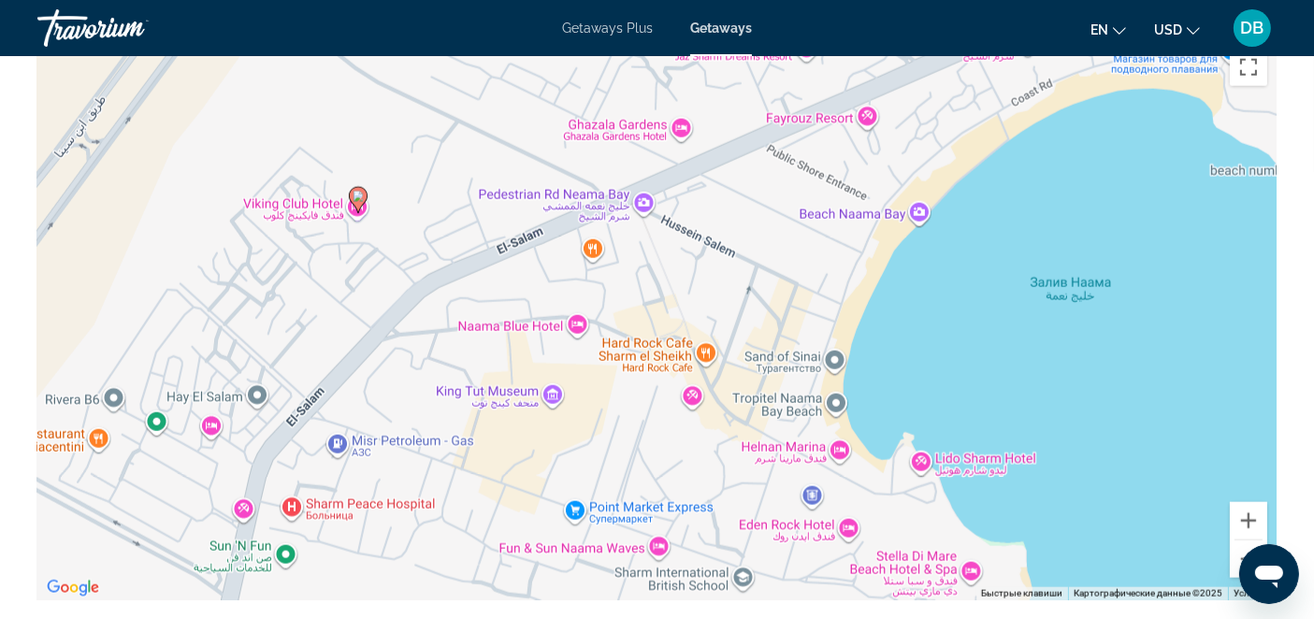
drag, startPoint x: 1138, startPoint y: 403, endPoint x: 839, endPoint y: 296, distance: 318.0
click at [839, 296] on div "Чтобы активировать перетаскивание с помощью клавиатуры, нажмите Alt + Ввод. Пос…" at bounding box center [656, 319] width 1239 height 561
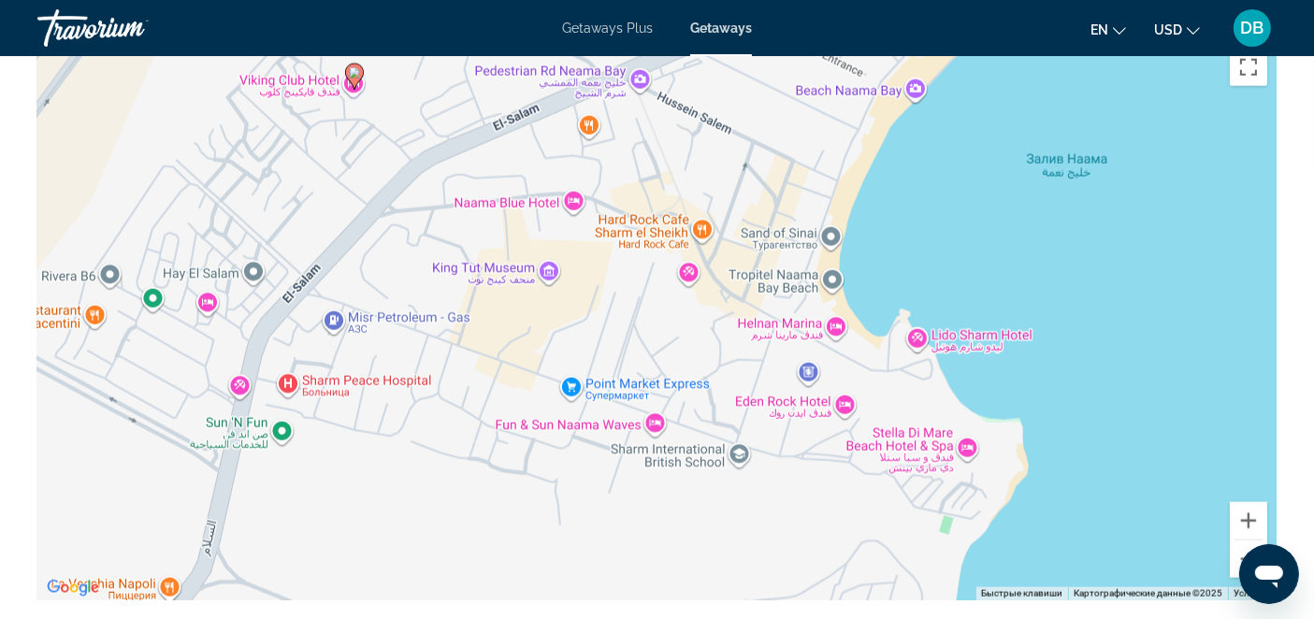
drag, startPoint x: 1147, startPoint y: 491, endPoint x: 1143, endPoint y: 368, distance: 123.5
click at [1143, 368] on div "Чтобы активировать перетаскивание с помощью клавиатуры, нажмите Alt + Ввод. Пос…" at bounding box center [656, 319] width 1239 height 561
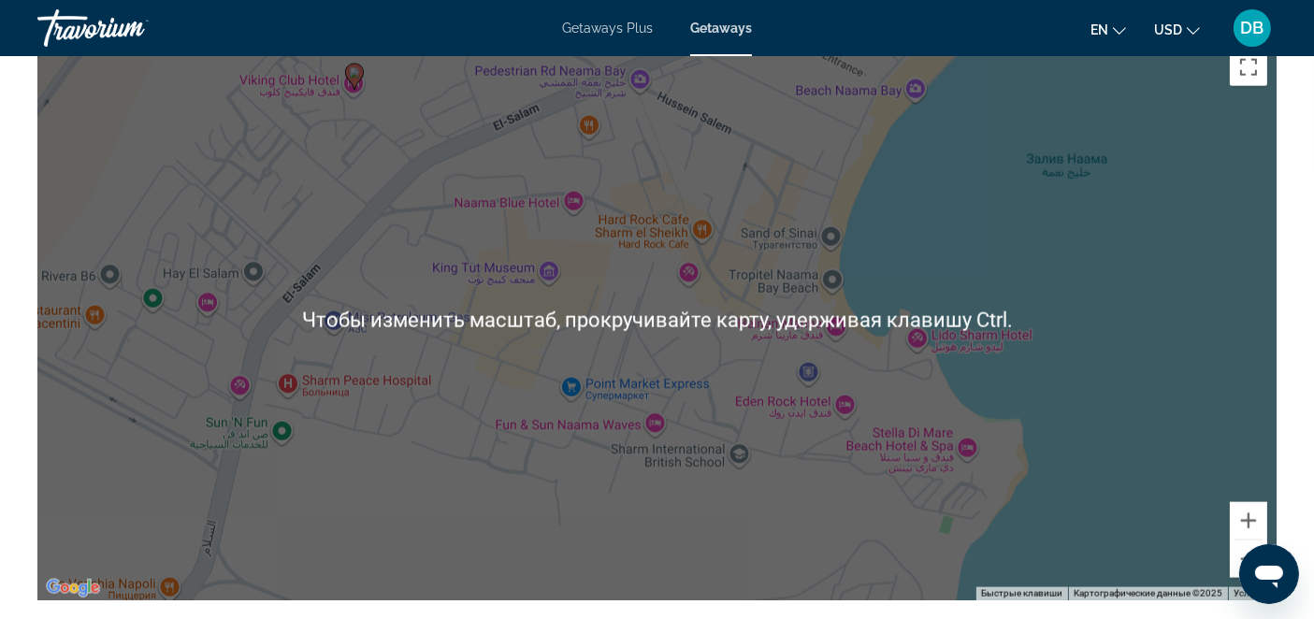
click at [1125, 412] on div "Чтобы активировать перетаскивание с помощью клавиатуры, нажмите Alt + Ввод. Пос…" at bounding box center [656, 319] width 1239 height 561
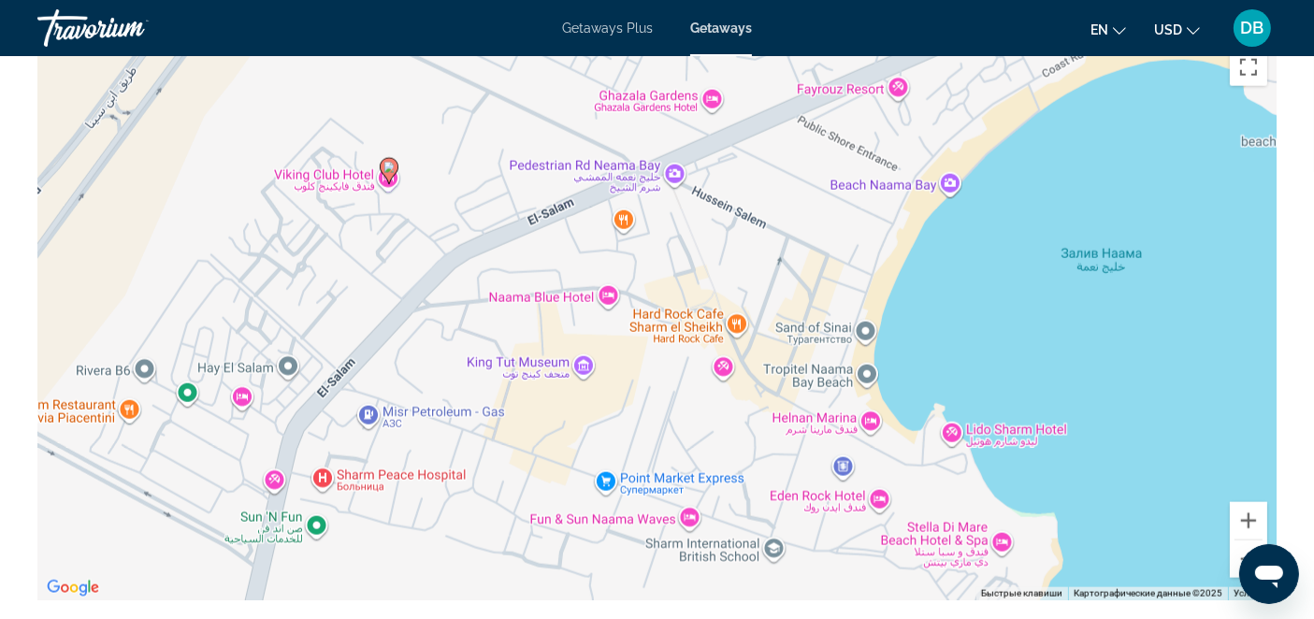
drag, startPoint x: 1037, startPoint y: 277, endPoint x: 1071, endPoint y: 375, distance: 103.8
click at [1071, 375] on div "Чтобы активировать перетаскивание с помощью клавиатуры, нажмите Alt + Ввод. Пос…" at bounding box center [656, 319] width 1239 height 561
click at [1235, 549] on button "Уменьшить" at bounding box center [1248, 559] width 37 height 37
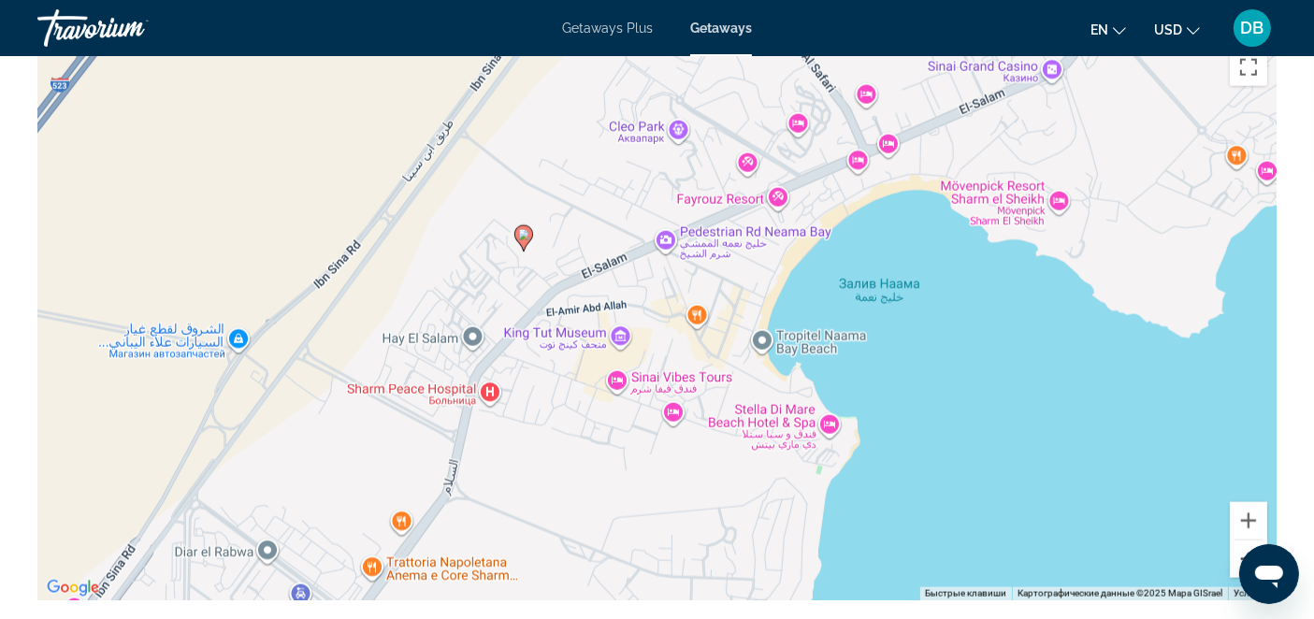
click at [1237, 550] on button "Уменьшить" at bounding box center [1248, 559] width 37 height 37
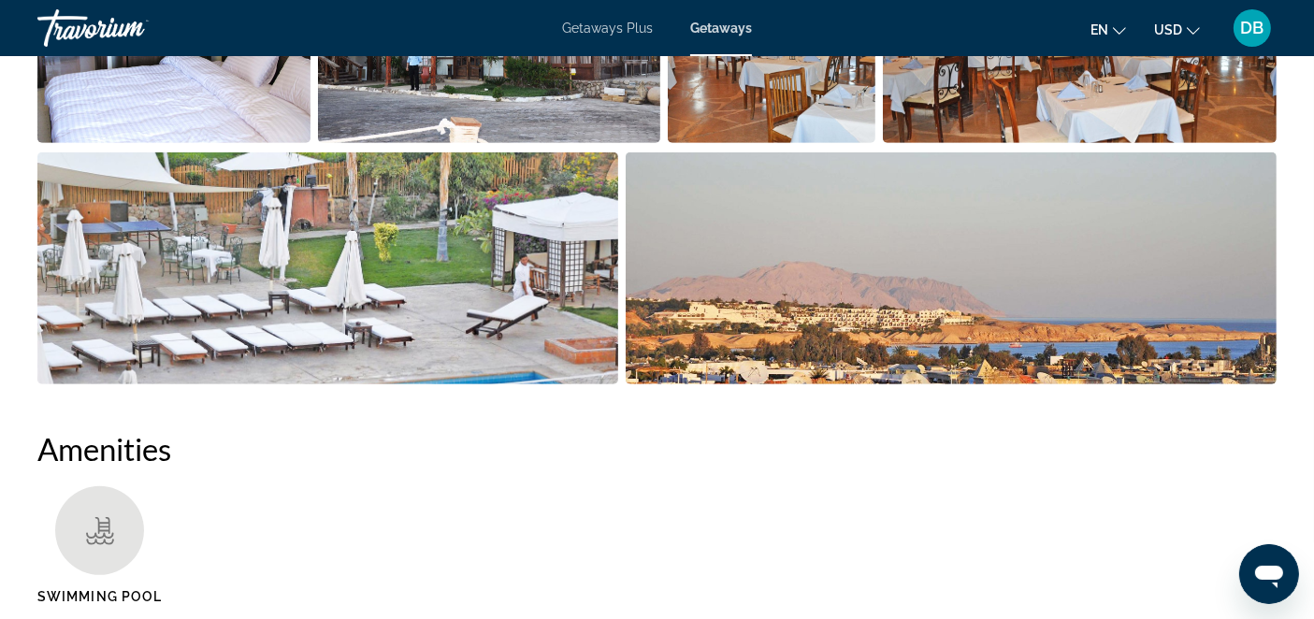
scroll to position [1061, 0]
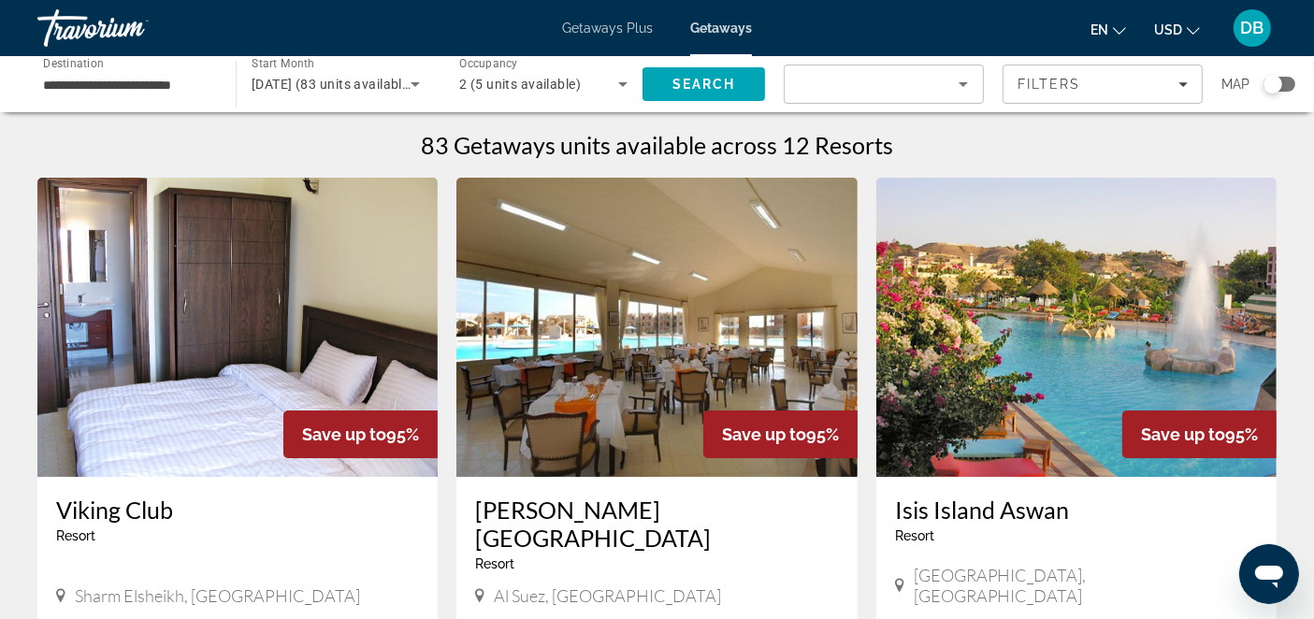
click at [642, 323] on img "Main content" at bounding box center [656, 327] width 400 height 299
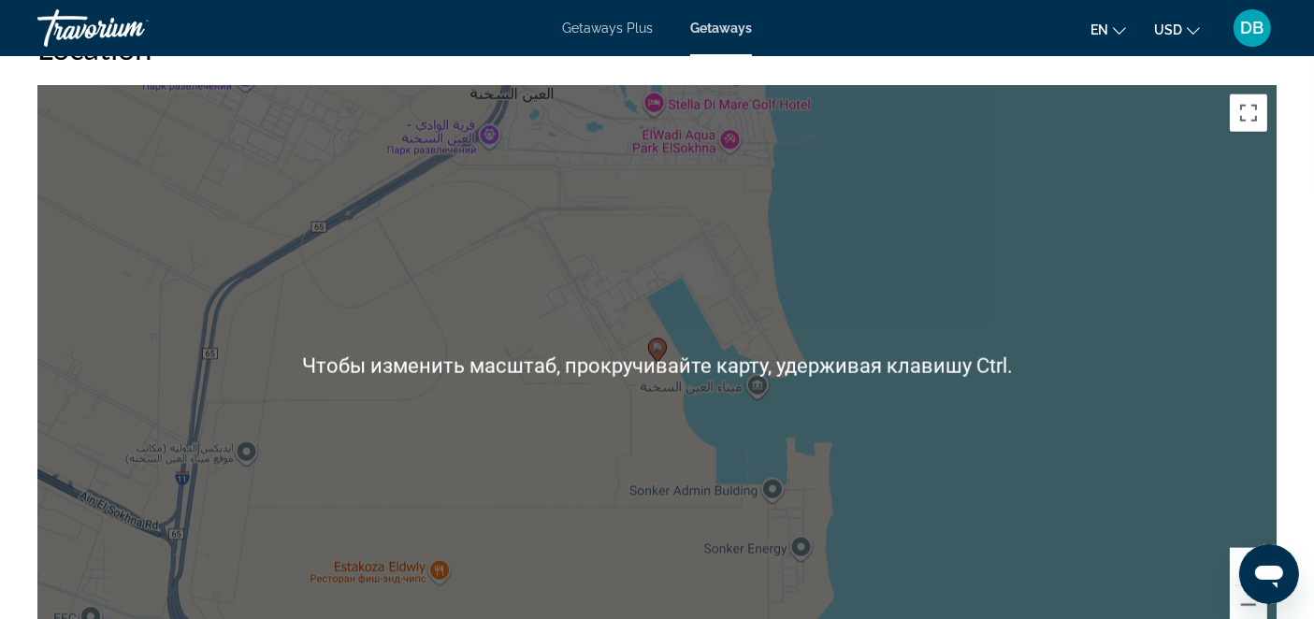
scroll to position [2286, 0]
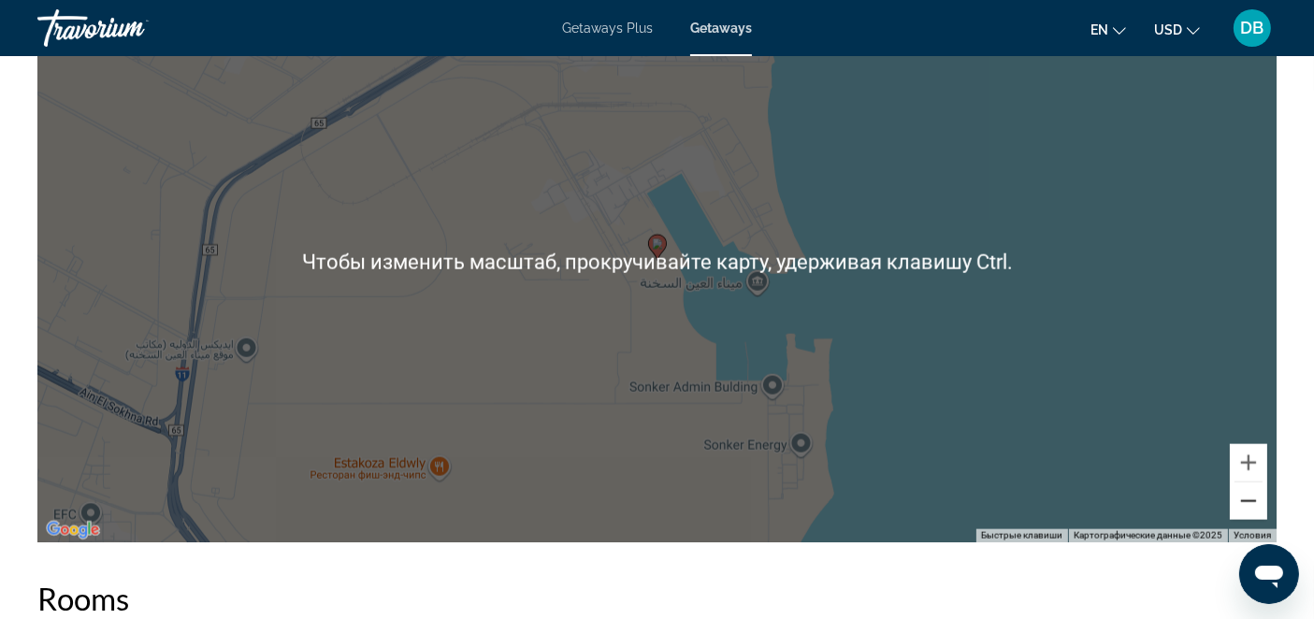
click at [1256, 497] on button "Уменьшить" at bounding box center [1248, 501] width 37 height 37
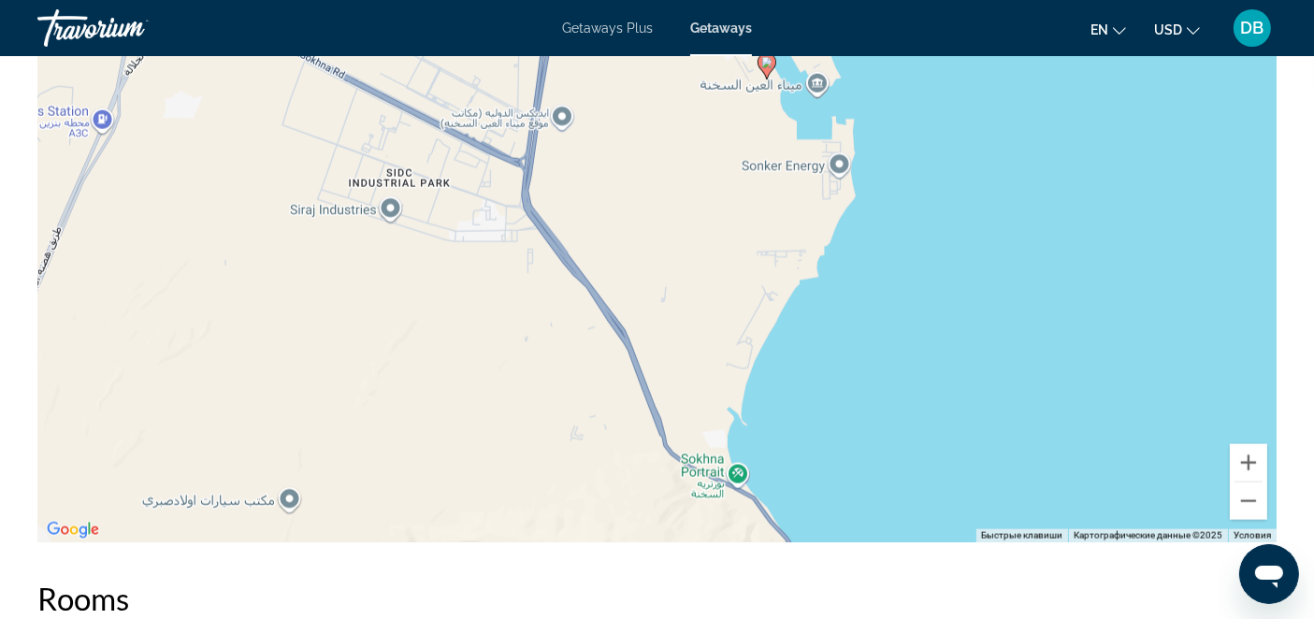
drag, startPoint x: 859, startPoint y: 350, endPoint x: 959, endPoint y: 181, distance: 195.8
click at [959, 181] on div "Чтобы активировать перетаскивание с помощью клавиатуры, нажмите Alt + Ввод. Пос…" at bounding box center [656, 261] width 1239 height 561
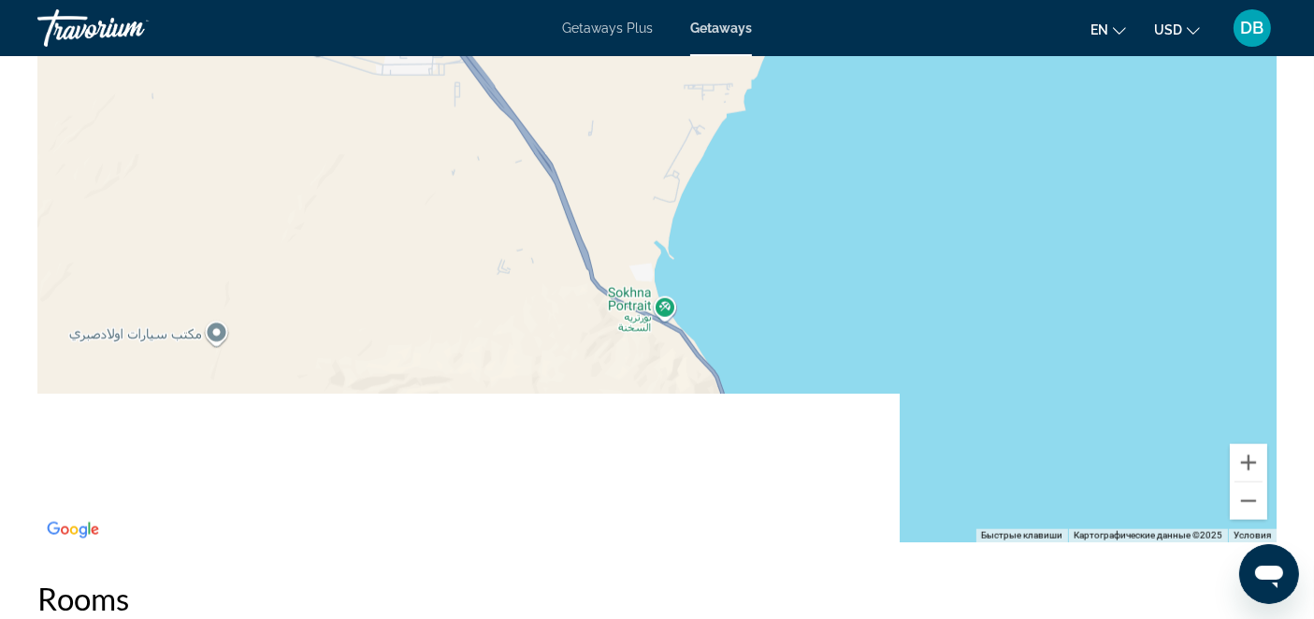
drag, startPoint x: 897, startPoint y: 404, endPoint x: 824, endPoint y: 238, distance: 181.8
click at [824, 238] on div "Чтобы активировать перетаскивание с помощью клавиатуры, нажмите Alt + Ввод. Пос…" at bounding box center [656, 261] width 1239 height 561
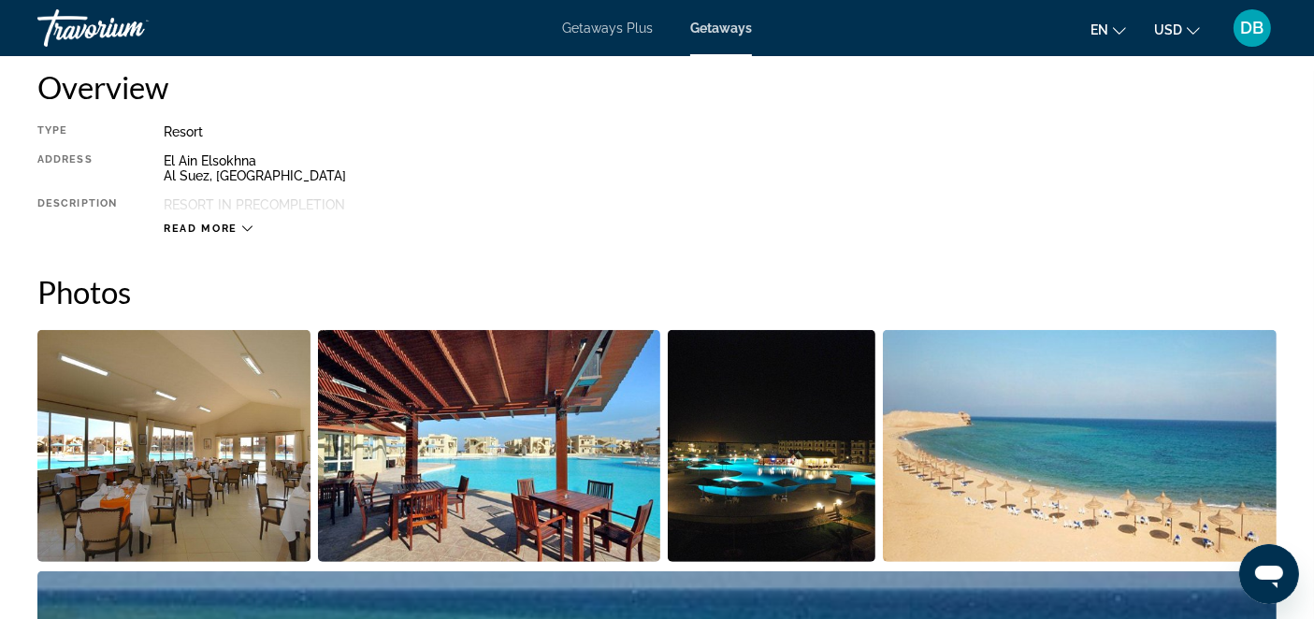
scroll to position [684, 0]
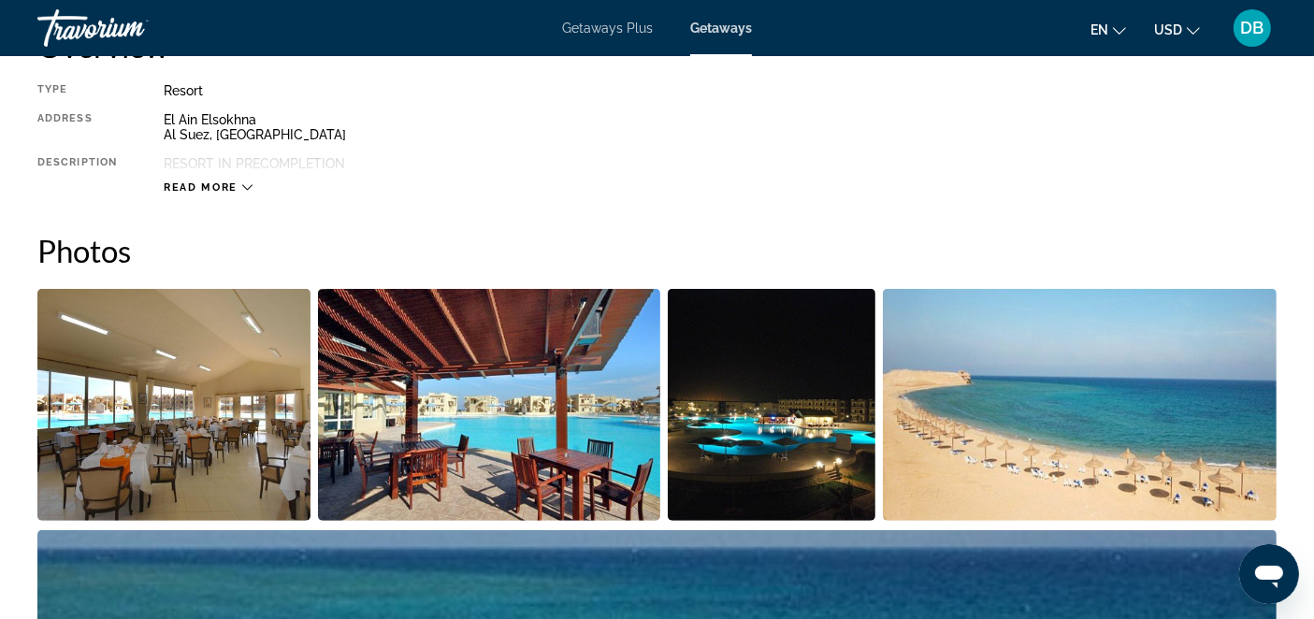
click at [247, 189] on icon "Main content" at bounding box center [247, 187] width 10 height 10
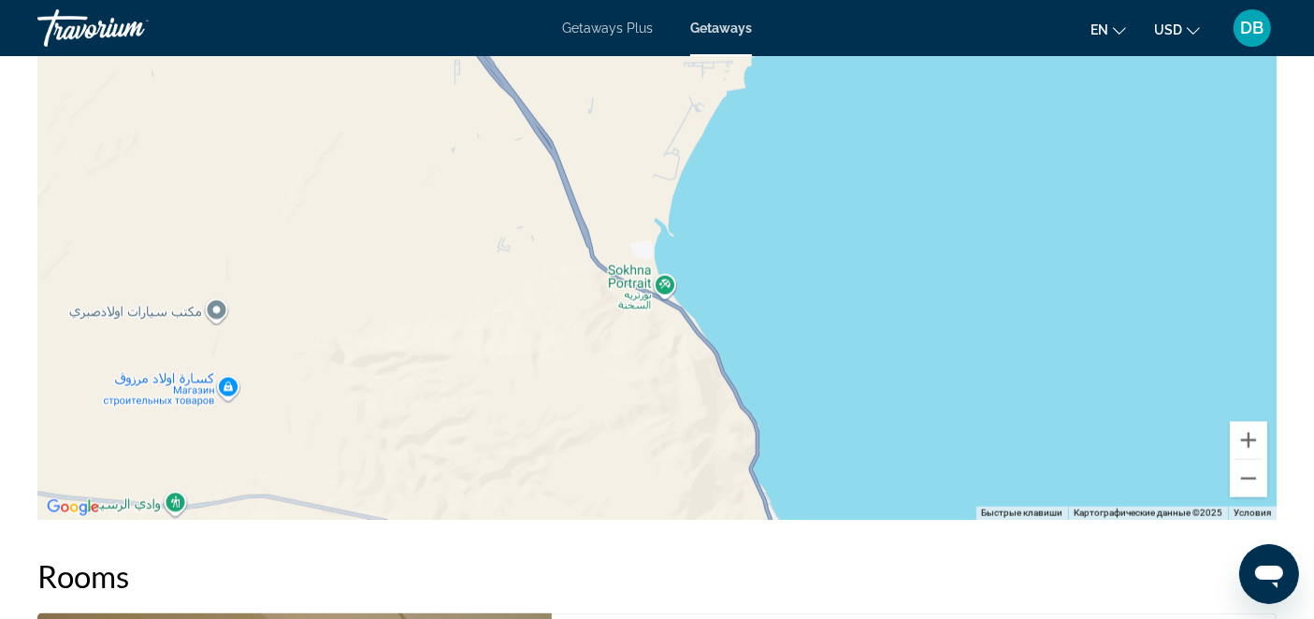
scroll to position [2415, 0]
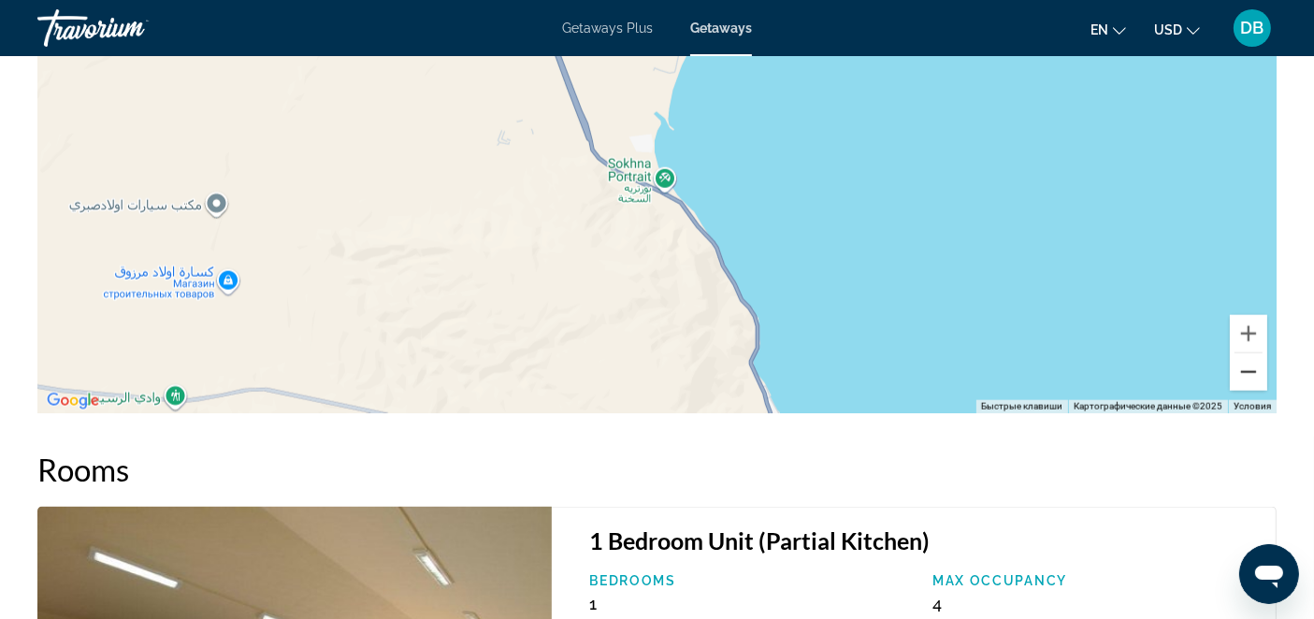
click at [1251, 367] on button "Уменьшить" at bounding box center [1248, 372] width 37 height 37
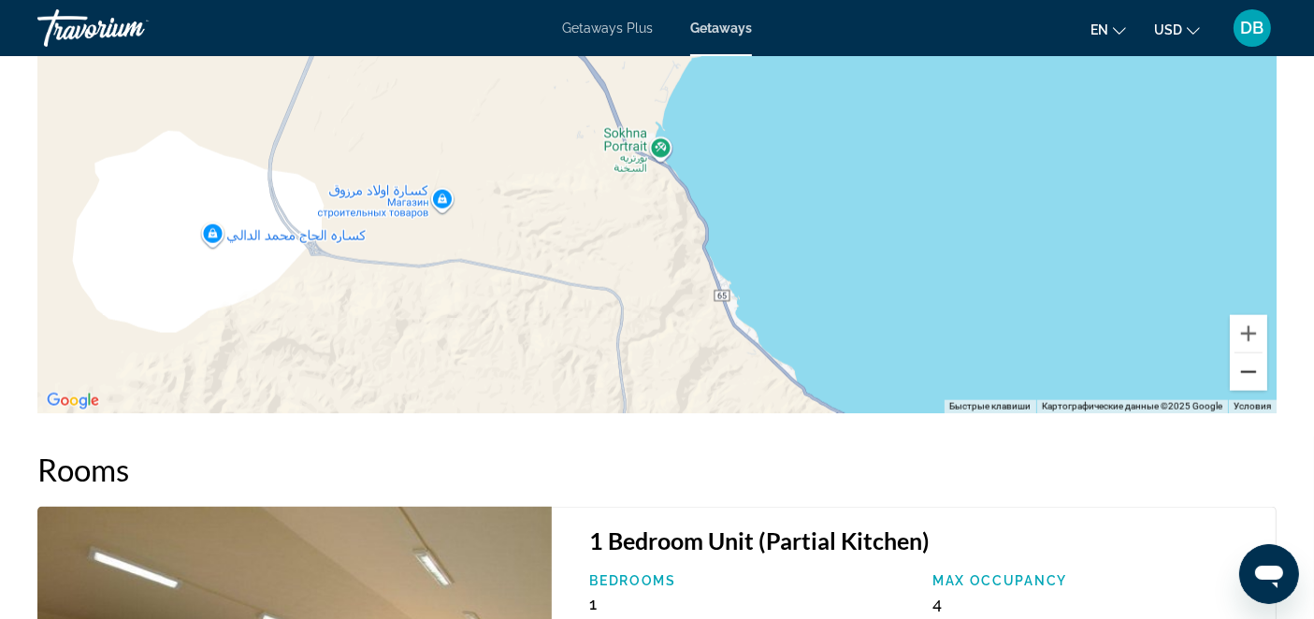
click at [1251, 367] on button "Уменьшить" at bounding box center [1248, 372] width 37 height 37
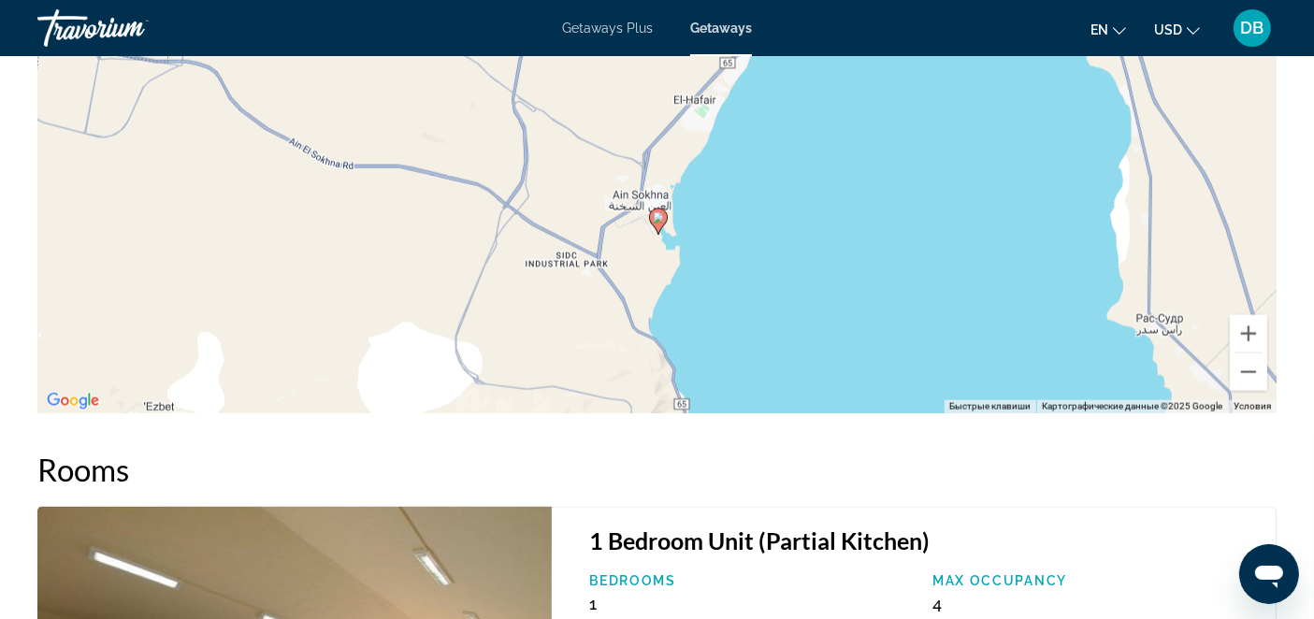
drag, startPoint x: 786, startPoint y: 131, endPoint x: 777, endPoint y: 321, distance: 190.0
click at [777, 321] on div "Чтобы активировать перетаскивание с помощью клавиатуры, нажмите Alt + Ввод. Пос…" at bounding box center [656, 132] width 1239 height 561
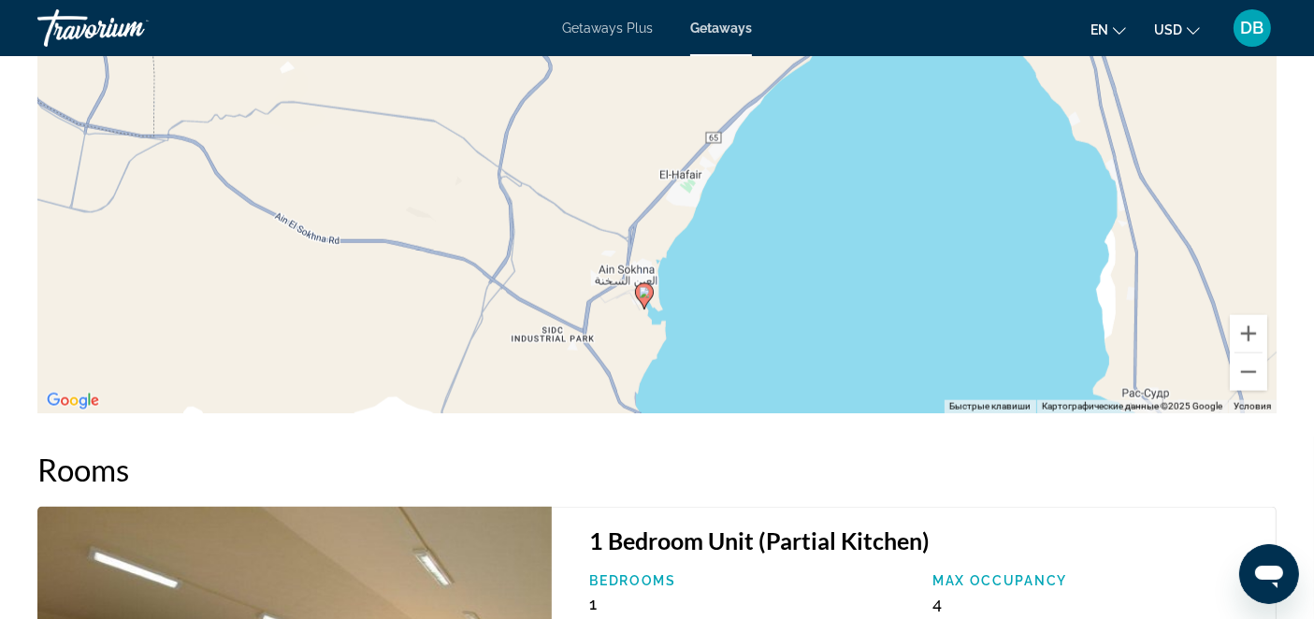
drag, startPoint x: 741, startPoint y: 213, endPoint x: 726, endPoint y: 291, distance: 79.1
click at [726, 291] on div "Чтобы активировать перетаскивание с помощью клавиатуры, нажмите Alt + Ввод. Пос…" at bounding box center [656, 132] width 1239 height 561
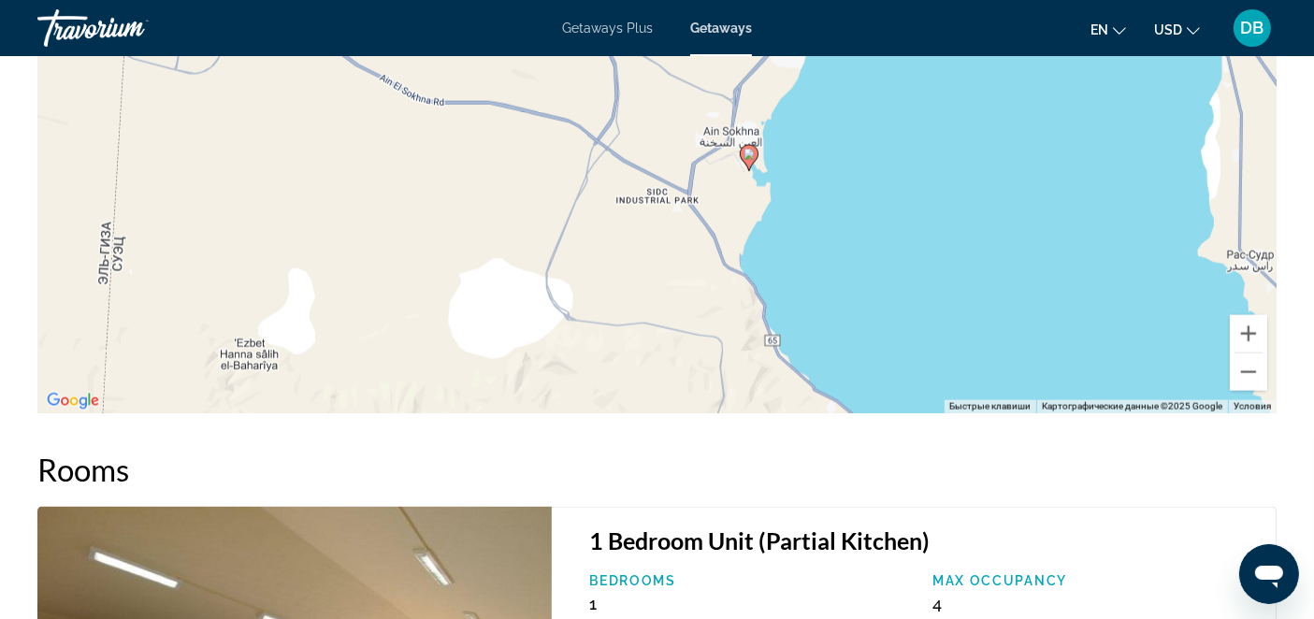
drag, startPoint x: 709, startPoint y: 236, endPoint x: 816, endPoint y: 99, distance: 173.8
click at [816, 99] on div "Чтобы активировать перетаскивание с помощью клавиатуры, нажмите Alt + Ввод. Пос…" at bounding box center [656, 132] width 1239 height 561
click at [1255, 330] on button "Увеличить" at bounding box center [1248, 333] width 37 height 37
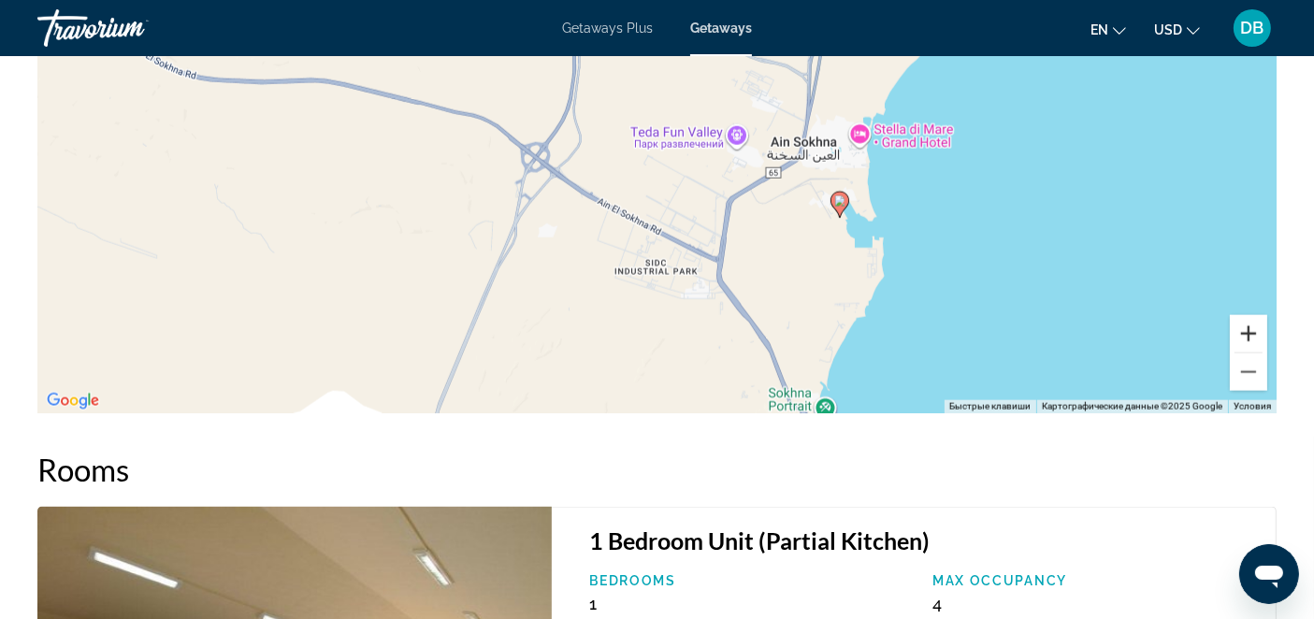
click at [1255, 330] on button "Увеличить" at bounding box center [1248, 333] width 37 height 37
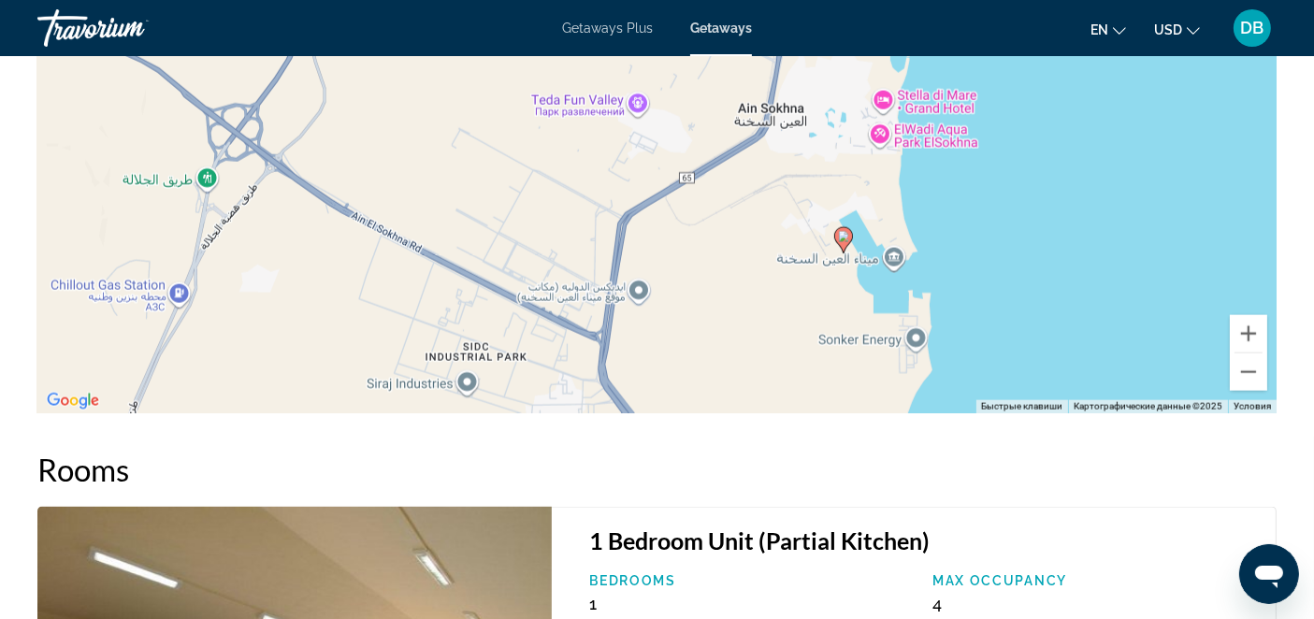
drag, startPoint x: 1002, startPoint y: 331, endPoint x: 822, endPoint y: 282, distance: 186.0
click at [822, 282] on div "Чтобы активировать перетаскивание с помощью клавиатуры, нажмите Alt + Ввод. Пос…" at bounding box center [656, 132] width 1239 height 561
click at [1250, 330] on button "Увеличить" at bounding box center [1248, 333] width 37 height 37
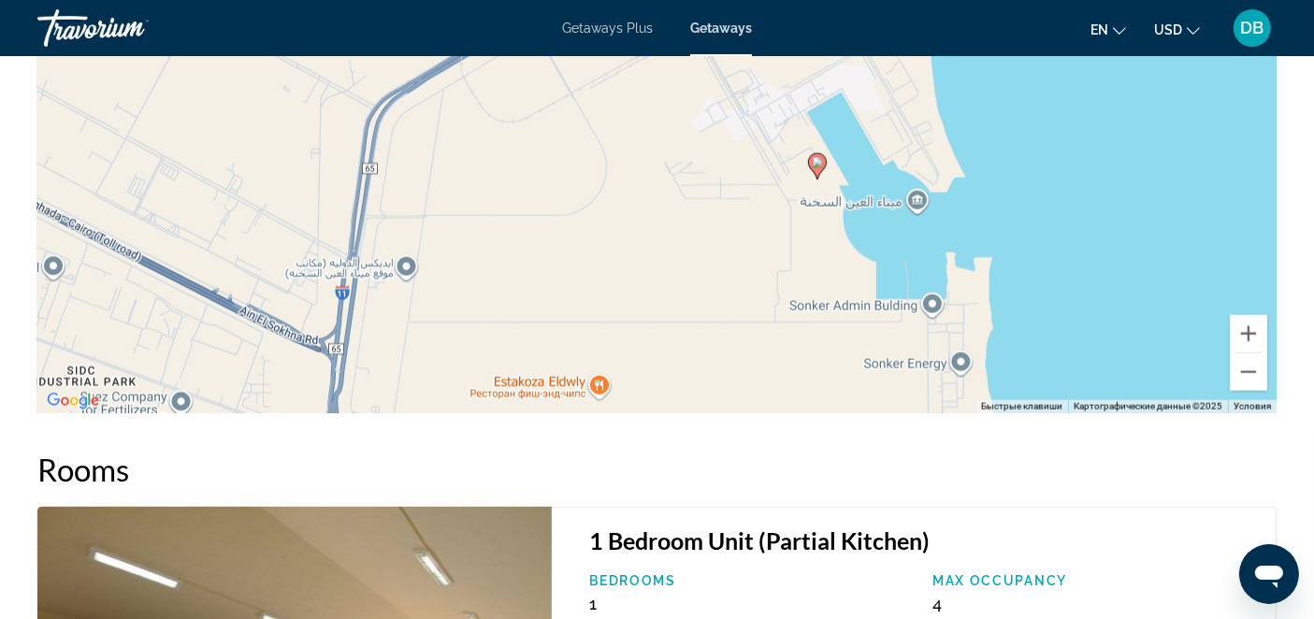
drag, startPoint x: 915, startPoint y: 323, endPoint x: 731, endPoint y: 160, distance: 245.1
click at [721, 150] on div "Чтобы активировать перетаскивание с помощью клавиатуры, нажмите Alt + Ввод. Пос…" at bounding box center [656, 132] width 1239 height 561
click at [816, 161] on image "Main content" at bounding box center [817, 162] width 11 height 11
click at [1255, 325] on button "Увеличить" at bounding box center [1248, 333] width 37 height 37
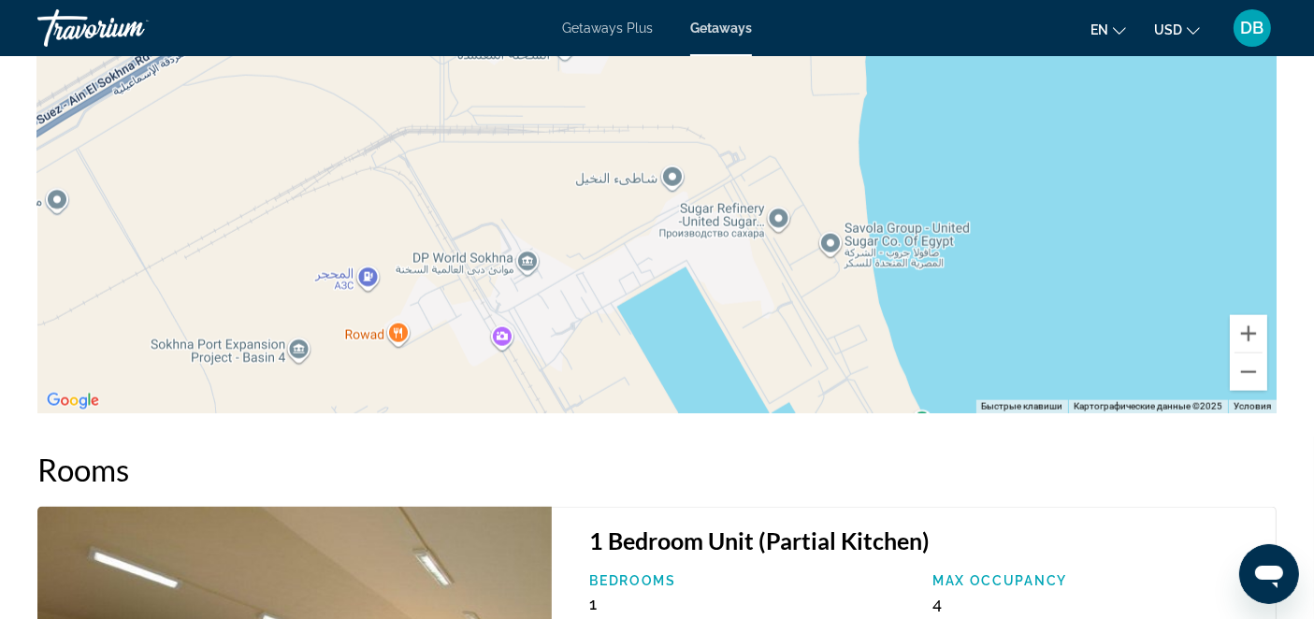
drag, startPoint x: 929, startPoint y: 289, endPoint x: 589, endPoint y: 502, distance: 400.9
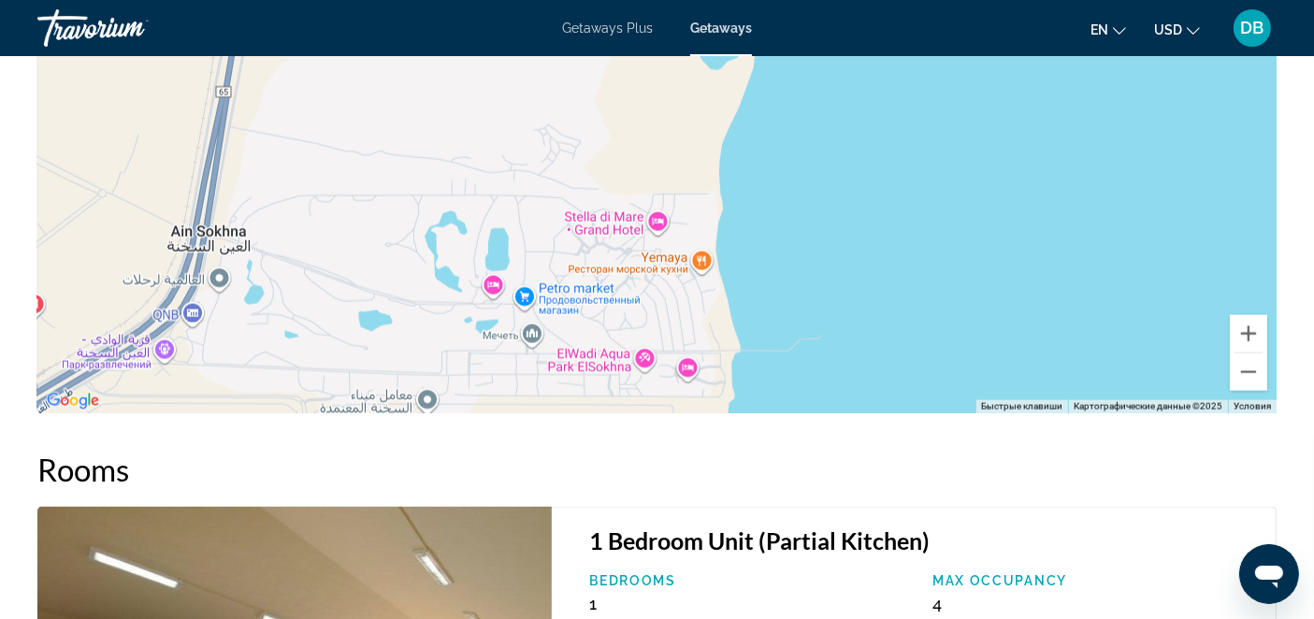
drag, startPoint x: 927, startPoint y: 197, endPoint x: 857, endPoint y: 414, distance: 228.0
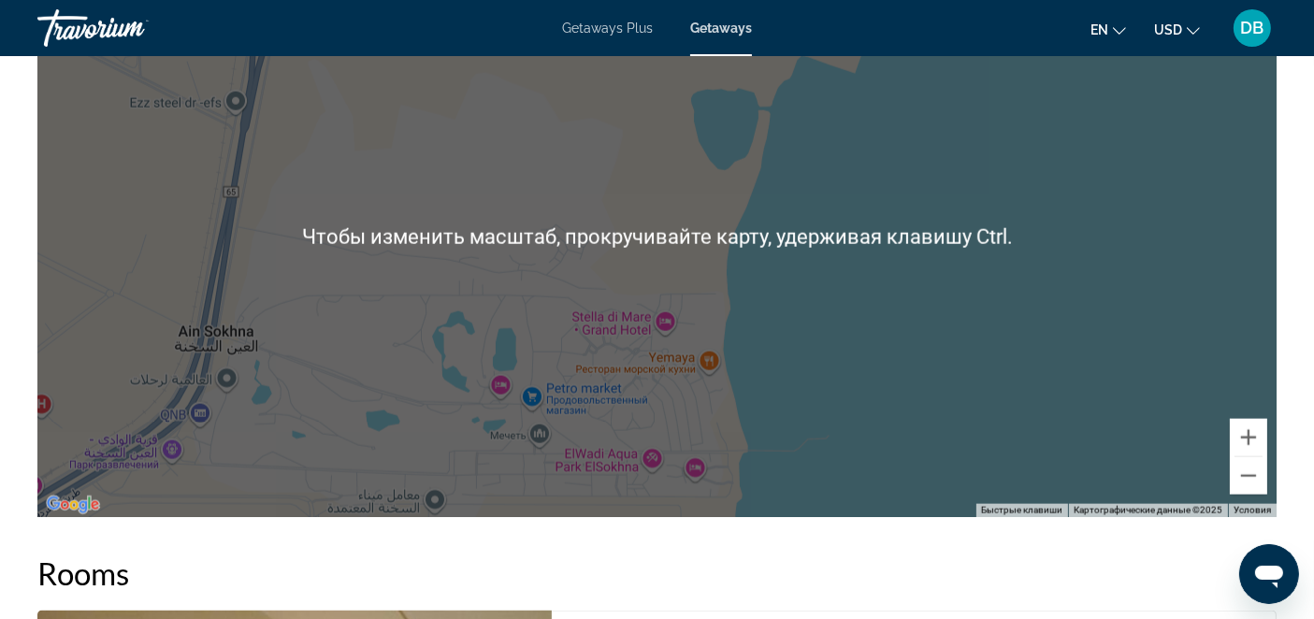
scroll to position [2311, 0]
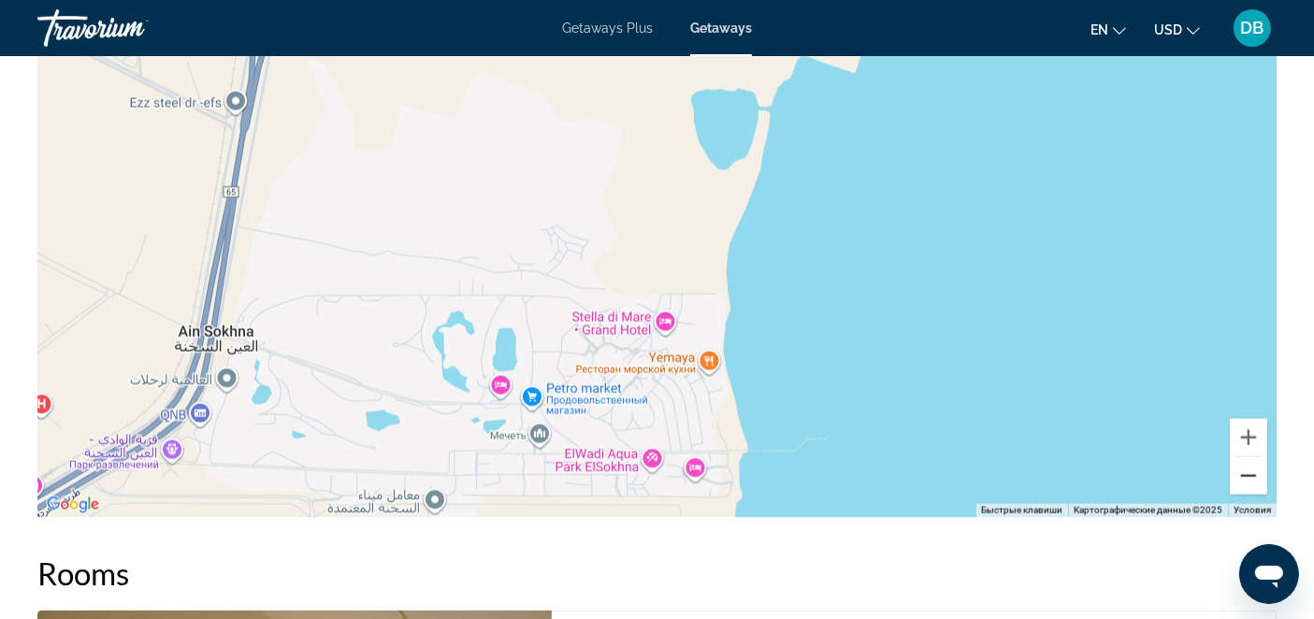
click at [1246, 474] on button "Уменьшить" at bounding box center [1248, 475] width 37 height 37
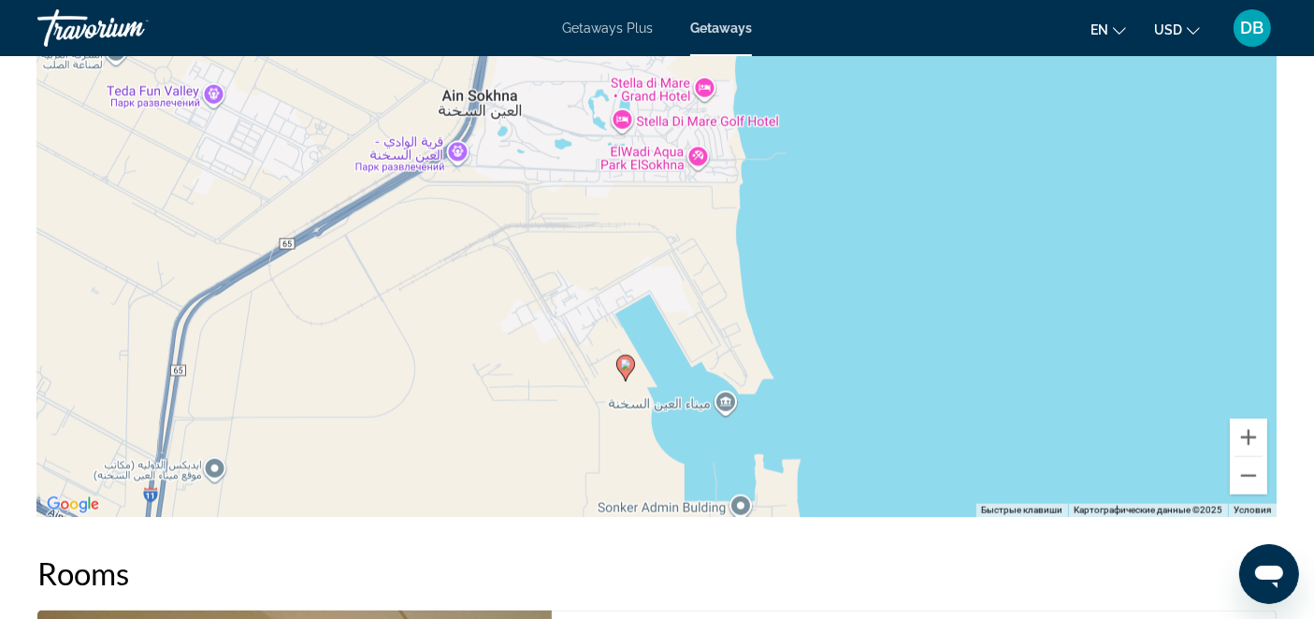
drag, startPoint x: 542, startPoint y: 340, endPoint x: 679, endPoint y: 282, distance: 148.7
click at [593, 208] on div "Чтобы активировать перетаскивание с помощью клавиатуры, нажмите Alt + Ввод. Пос…" at bounding box center [656, 236] width 1239 height 561
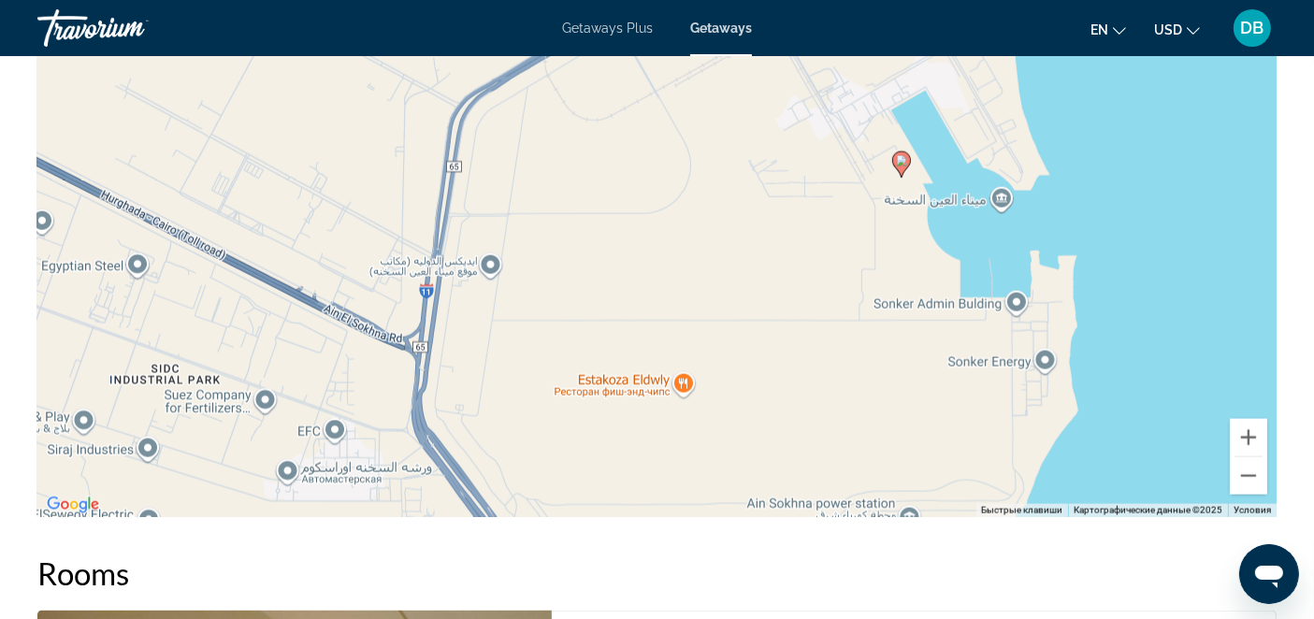
drag, startPoint x: 587, startPoint y: 416, endPoint x: 913, endPoint y: 337, distance: 335.0
click at [872, 266] on div "Чтобы активировать перетаскивание с помощью клавиатуры, нажмите Alt + Ввод. Пос…" at bounding box center [656, 236] width 1239 height 561
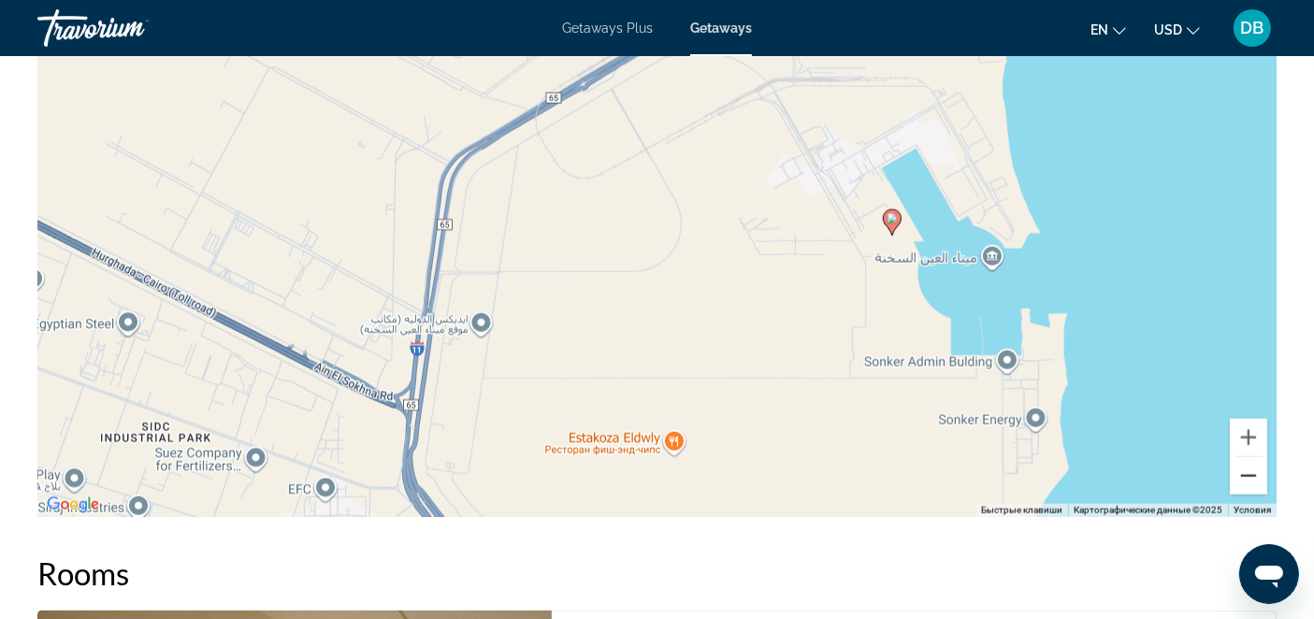
click at [1248, 472] on button "Уменьшить" at bounding box center [1248, 475] width 37 height 37
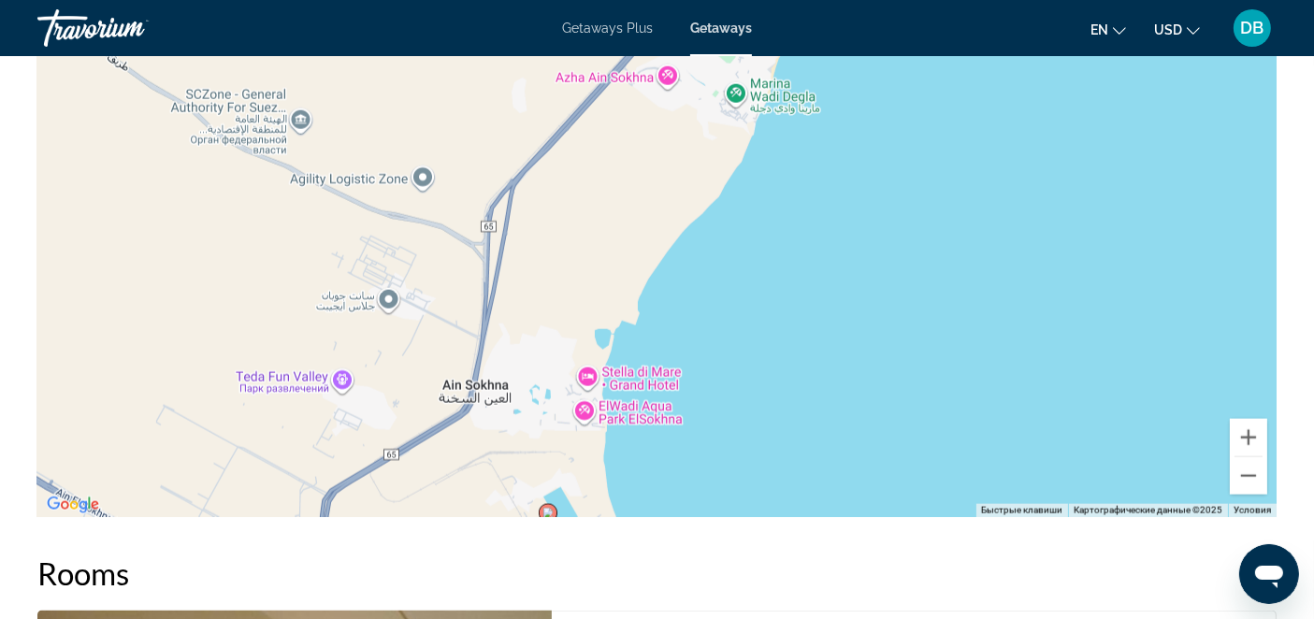
drag, startPoint x: 804, startPoint y: 198, endPoint x: 590, endPoint y: 465, distance: 341.9
click at [584, 484] on div "Чтобы активировать перетаскивание с помощью клавиатуры, нажмите Alt + Ввод. Пос…" at bounding box center [656, 236] width 1239 height 561
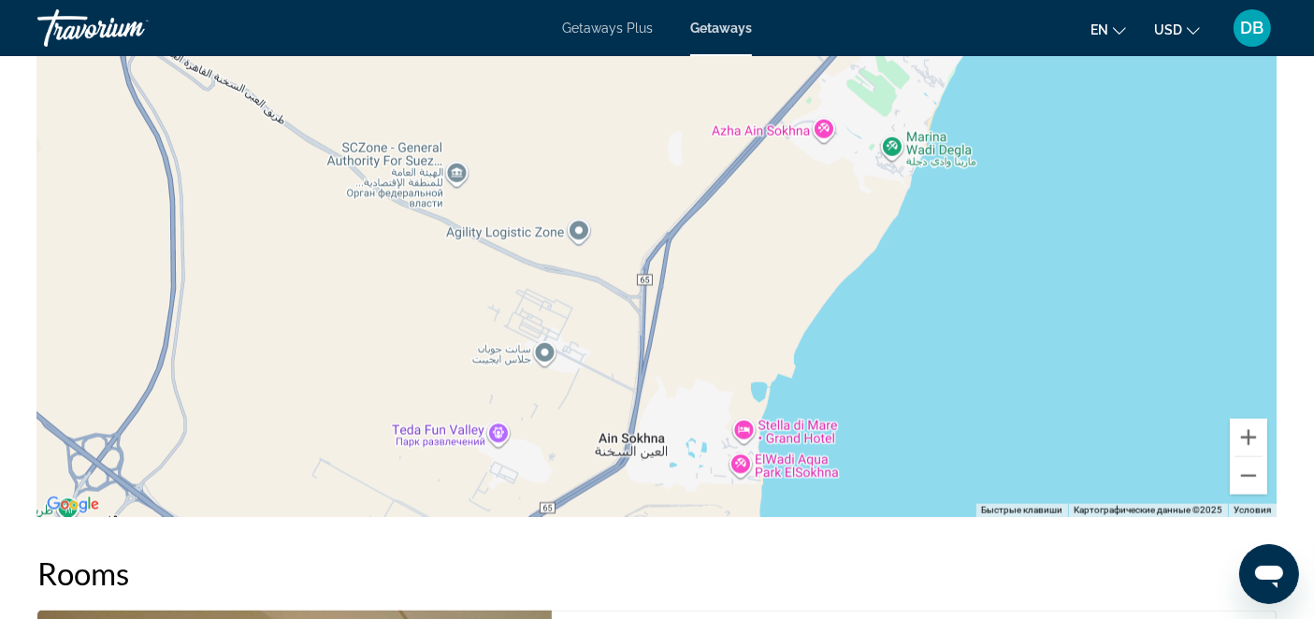
drag, startPoint x: 622, startPoint y: 169, endPoint x: 780, endPoint y: 232, distance: 170.0
click at [780, 232] on div "Чтобы активировать перетаскивание с помощью клавиатуры, нажмите Alt + Ввод. Пос…" at bounding box center [656, 236] width 1239 height 561
